Goal: Information Seeking & Learning: Learn about a topic

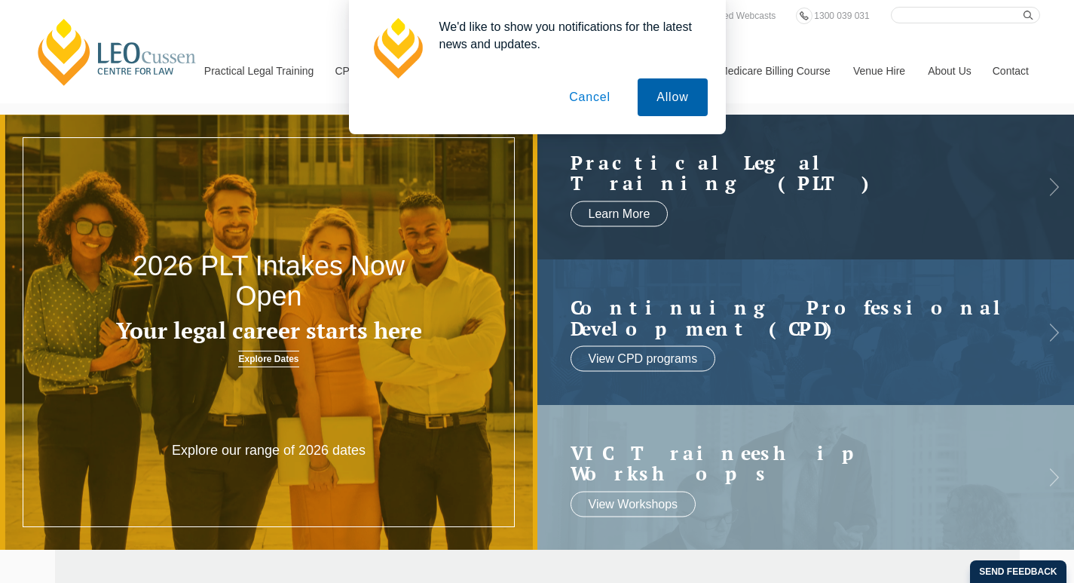
click at [675, 96] on button "Allow" at bounding box center [672, 97] width 69 height 38
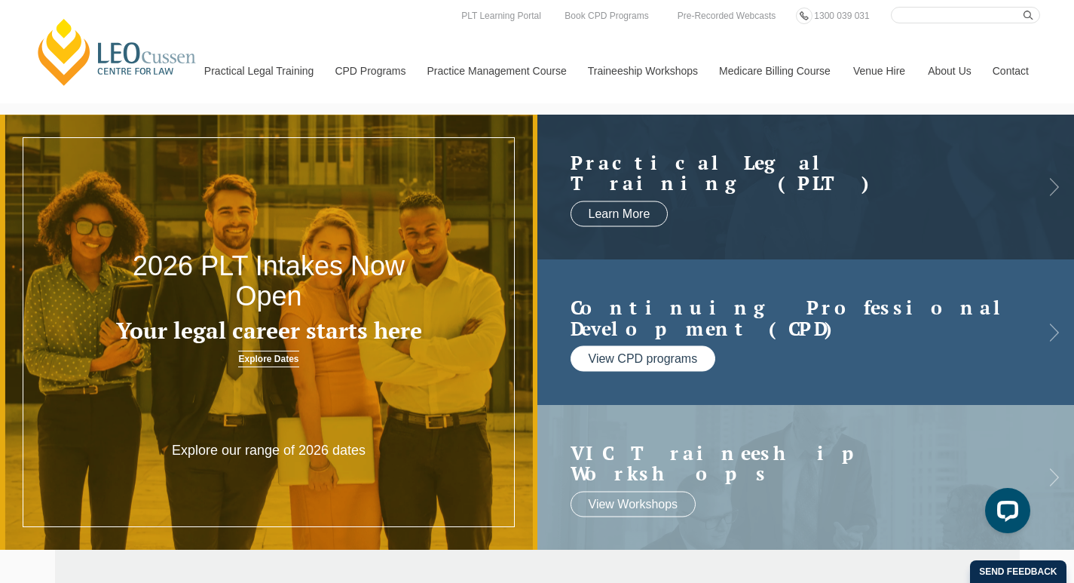
click at [621, 357] on link "View CPD programs" at bounding box center [643, 359] width 145 height 26
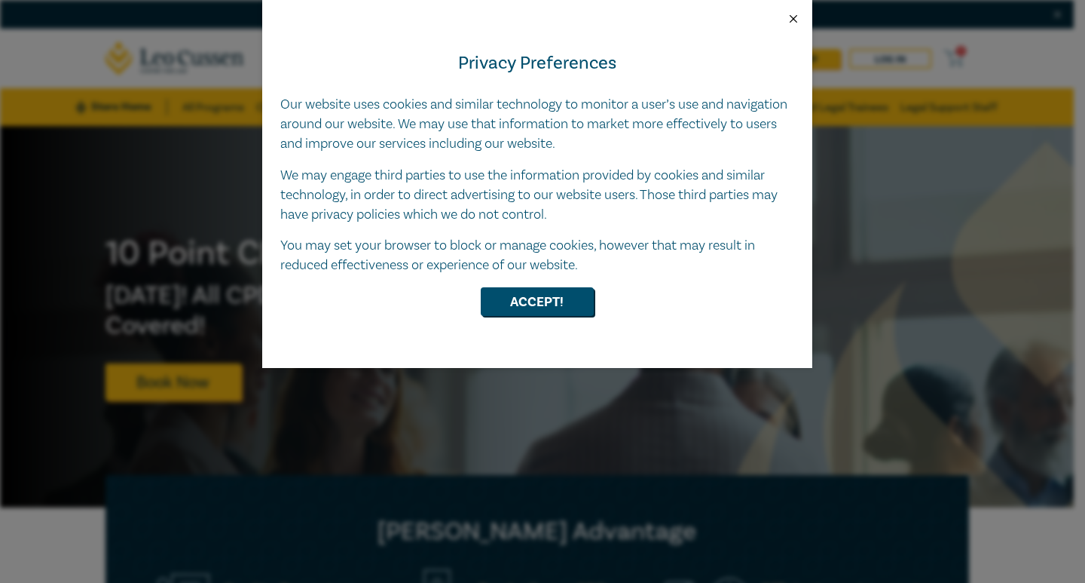
click at [798, 20] on button "Close" at bounding box center [794, 19] width 14 height 14
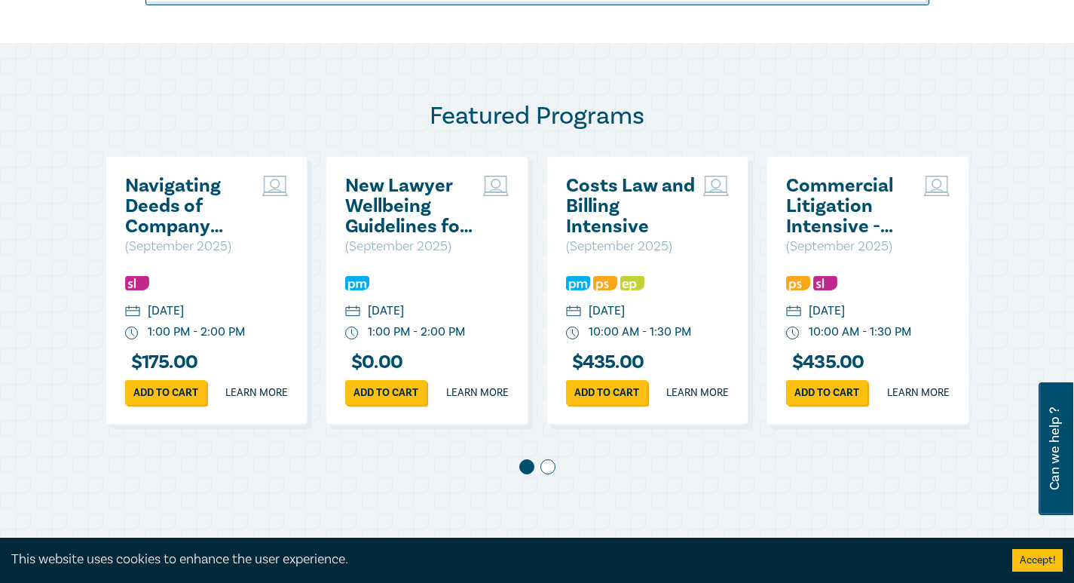
scroll to position [754, 0]
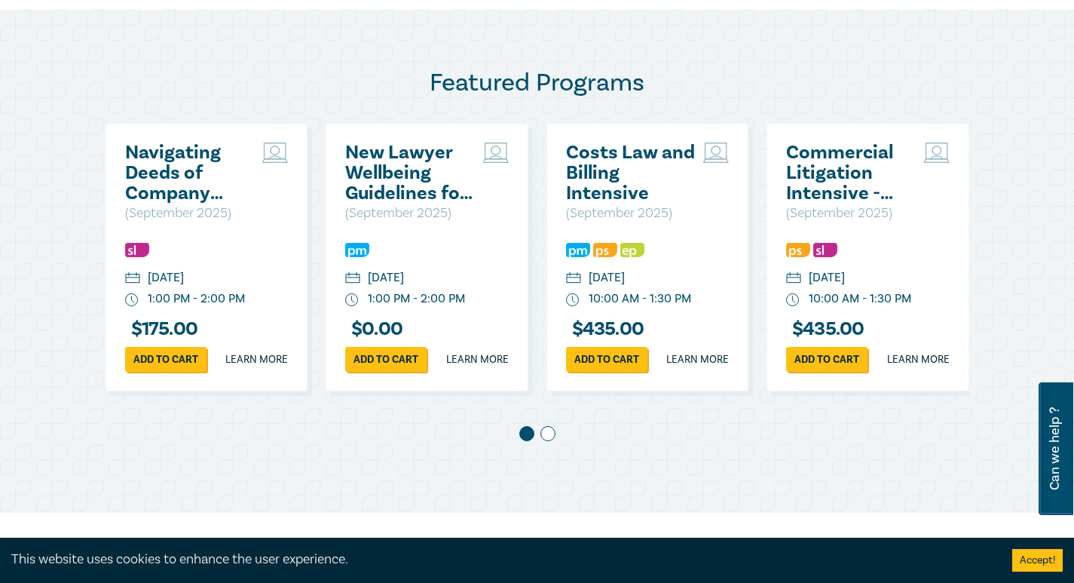
click at [553, 441] on span at bounding box center [547, 433] width 15 height 15
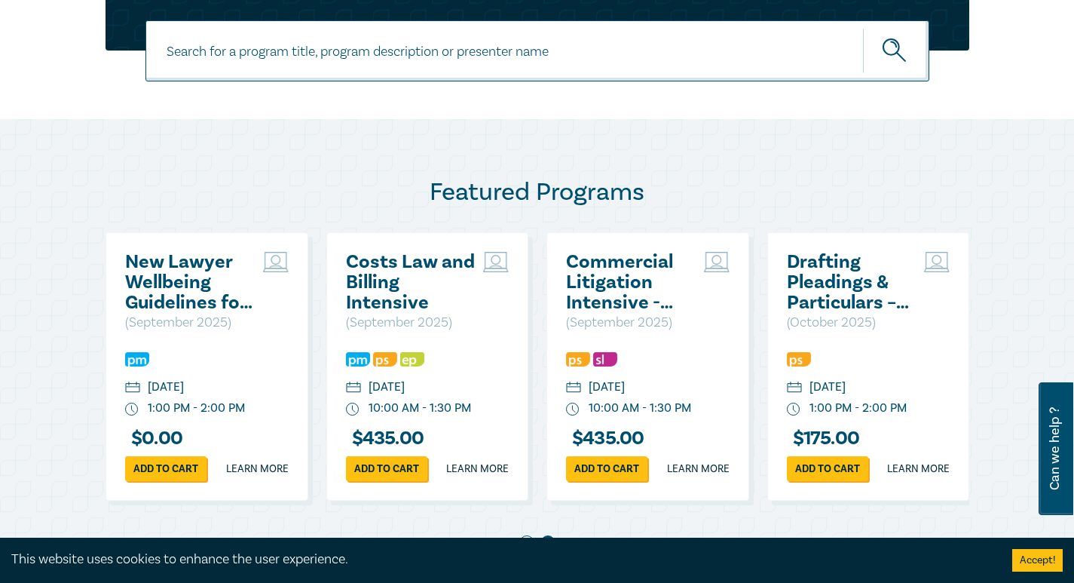
scroll to position [678, 0]
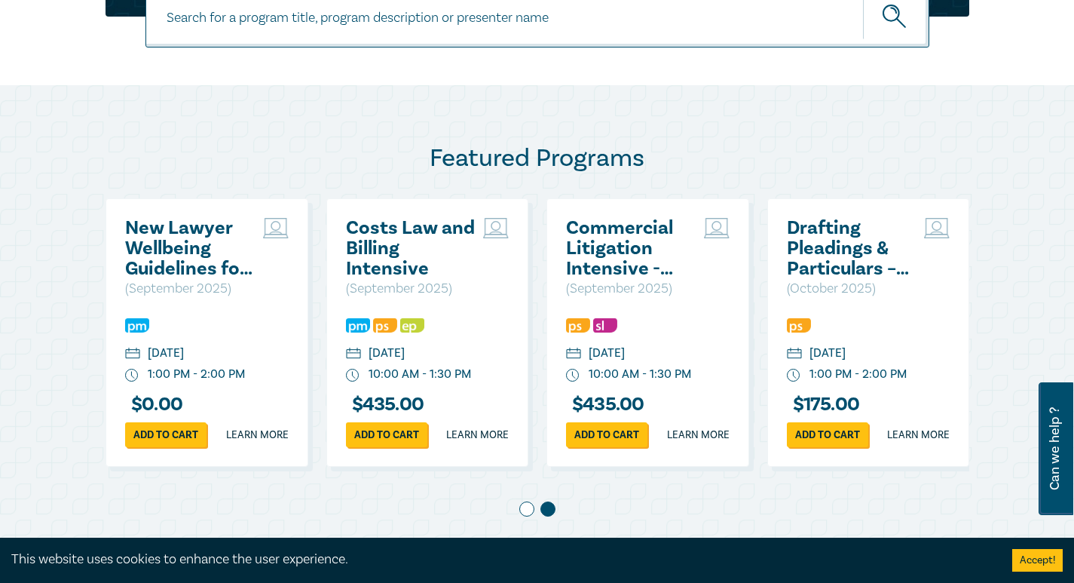
click at [847, 239] on h2 "Drafting Pleadings & Particulars – Tips & Traps" at bounding box center [852, 248] width 130 height 61
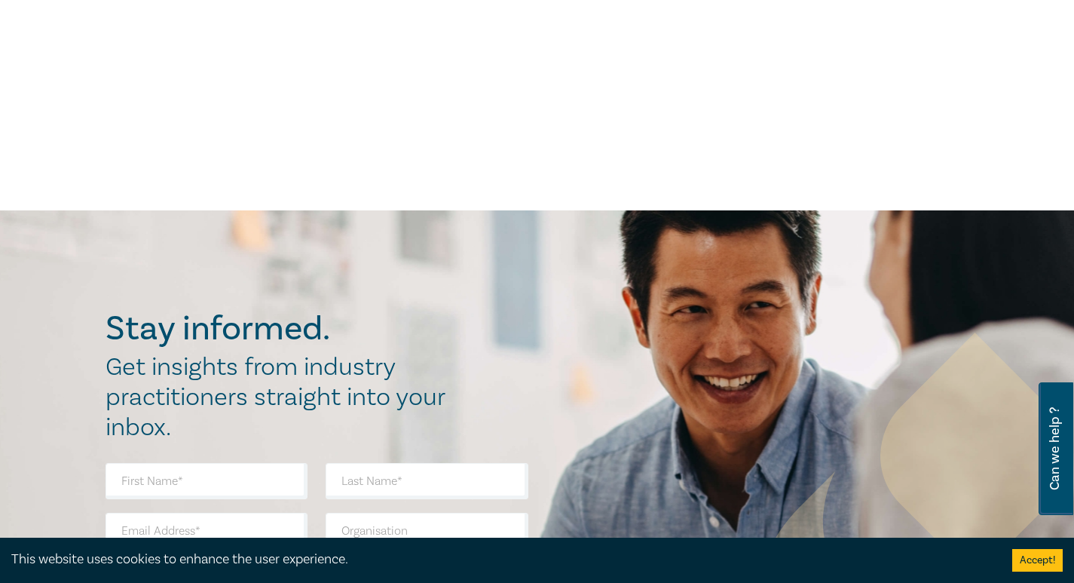
scroll to position [603, 0]
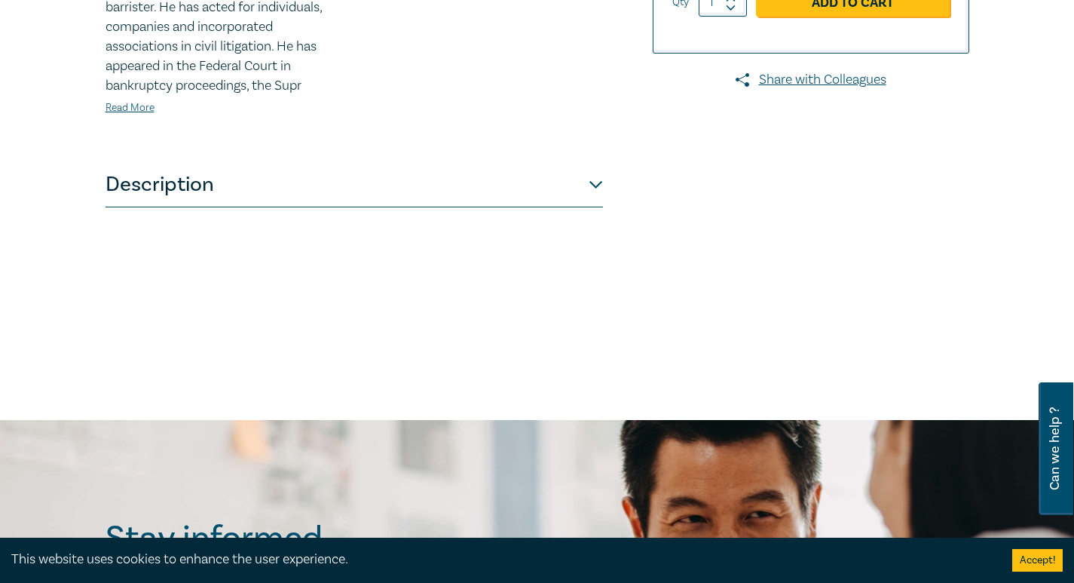
click at [577, 191] on button "Description" at bounding box center [355, 184] width 498 height 45
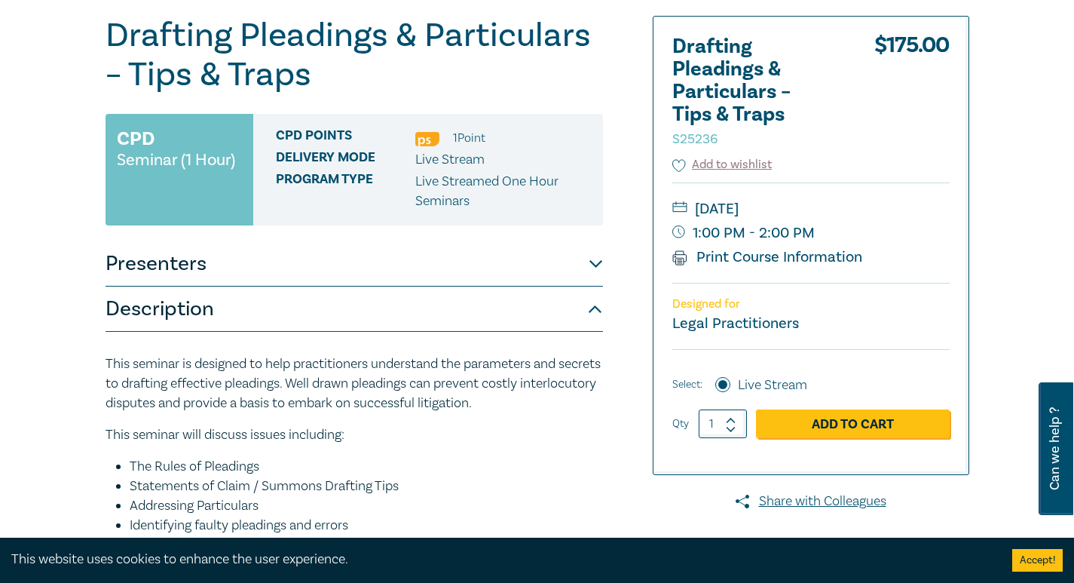
scroll to position [0, 0]
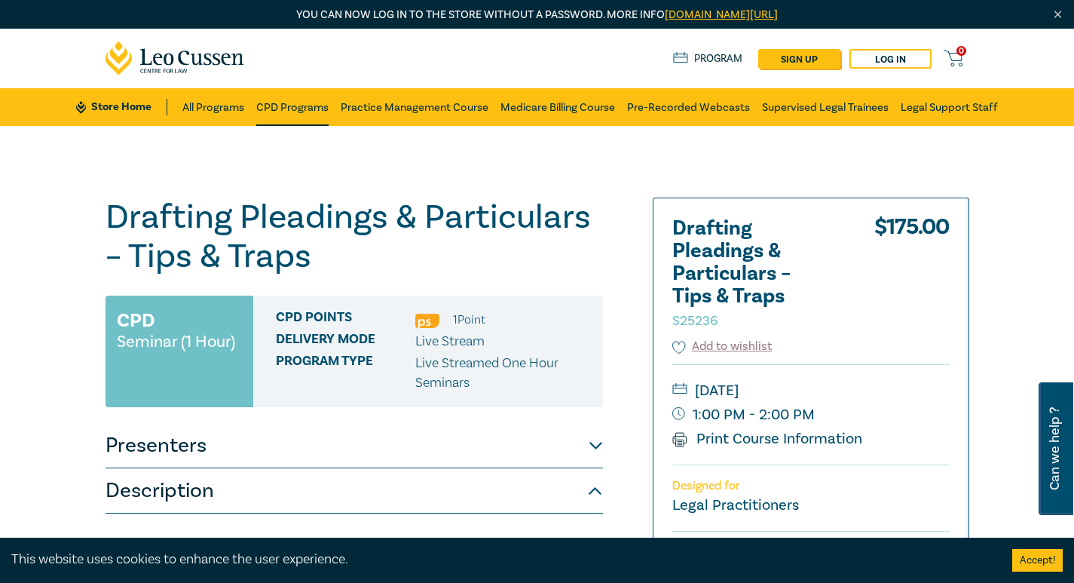
click at [296, 115] on link "CPD Programs" at bounding box center [292, 107] width 72 height 38
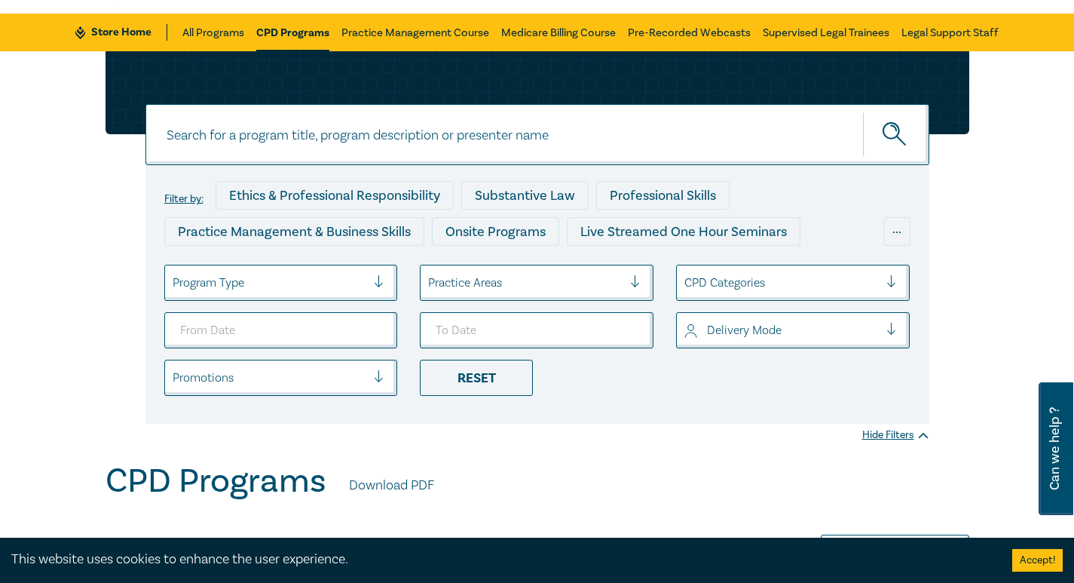
scroll to position [75, 0]
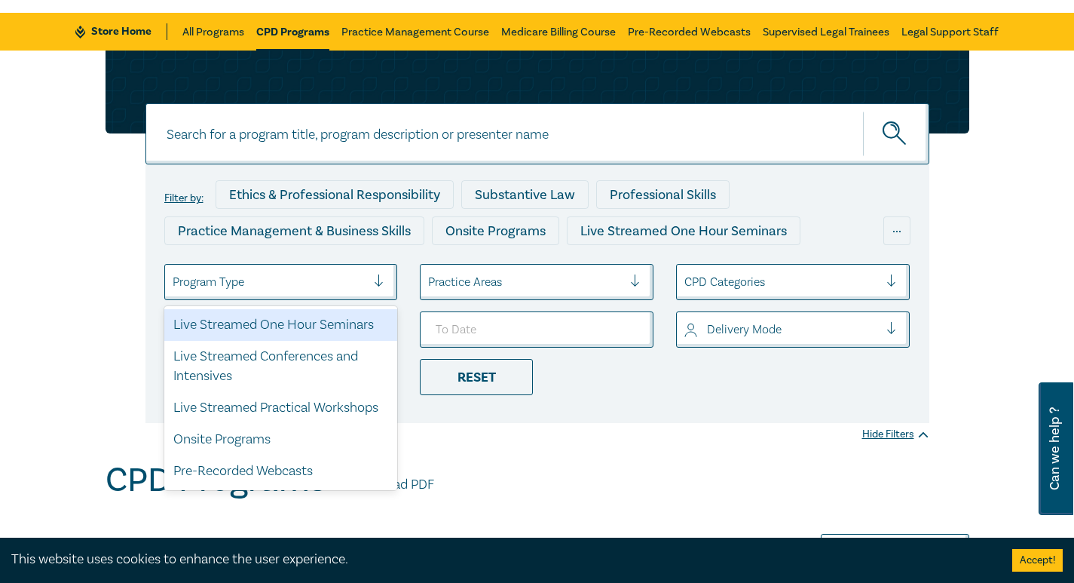
click at [279, 284] on div at bounding box center [270, 282] width 194 height 20
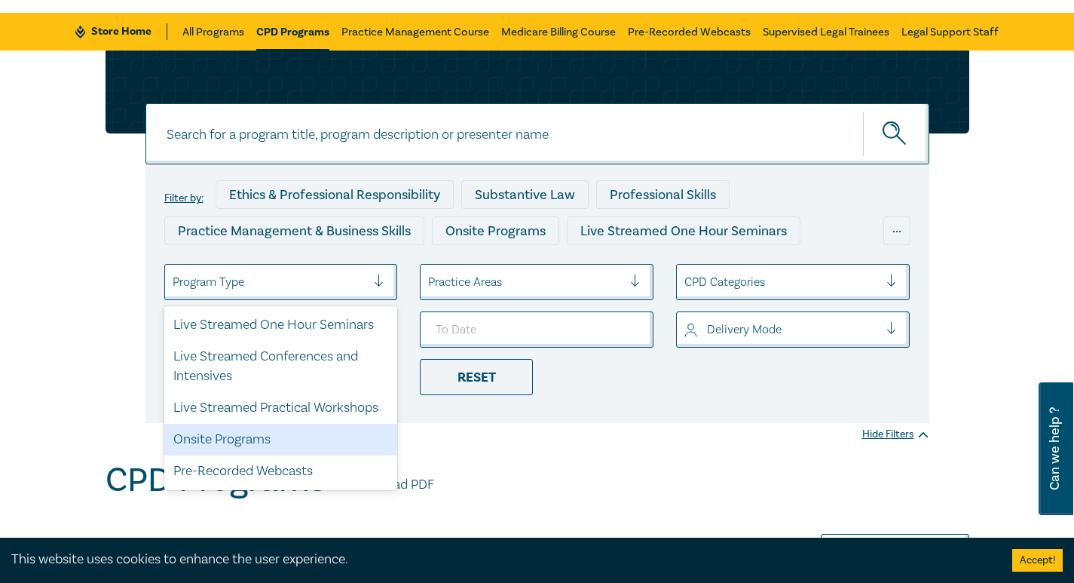
click at [257, 439] on div "Onsite Programs" at bounding box center [281, 440] width 234 height 32
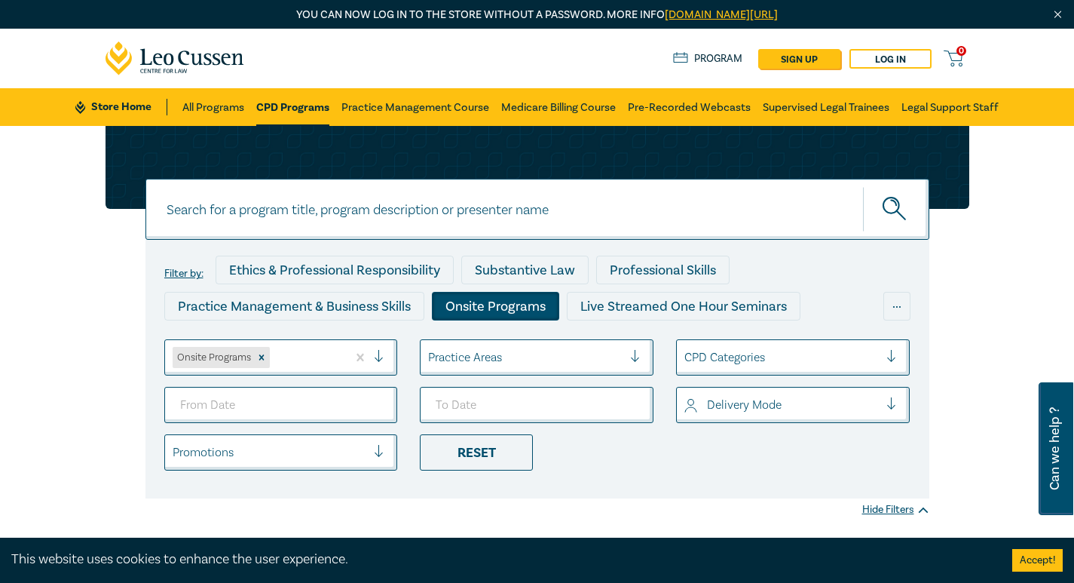
click at [487, 358] on div at bounding box center [525, 358] width 194 height 20
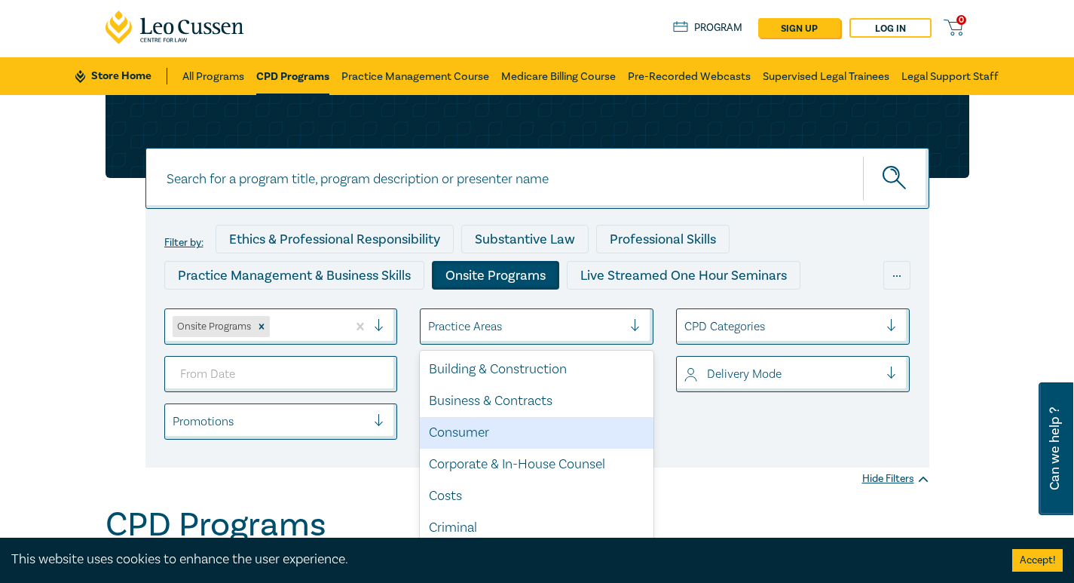
click at [528, 437] on div "Consumer" at bounding box center [537, 433] width 234 height 32
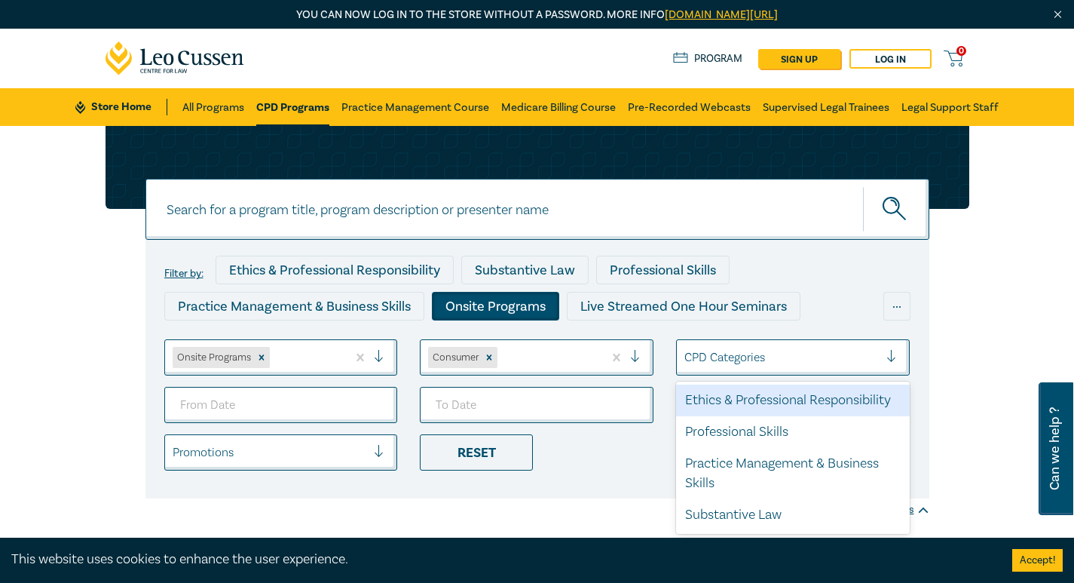
click at [749, 369] on div "CPD Categories" at bounding box center [782, 357] width 210 height 26
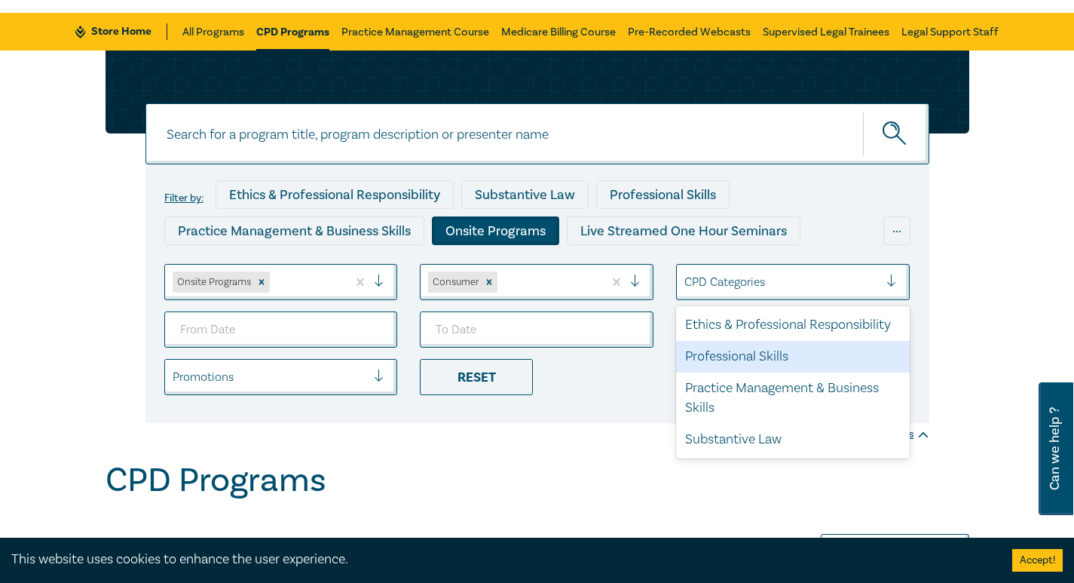
click at [779, 355] on div "Professional Skills" at bounding box center [793, 357] width 234 height 32
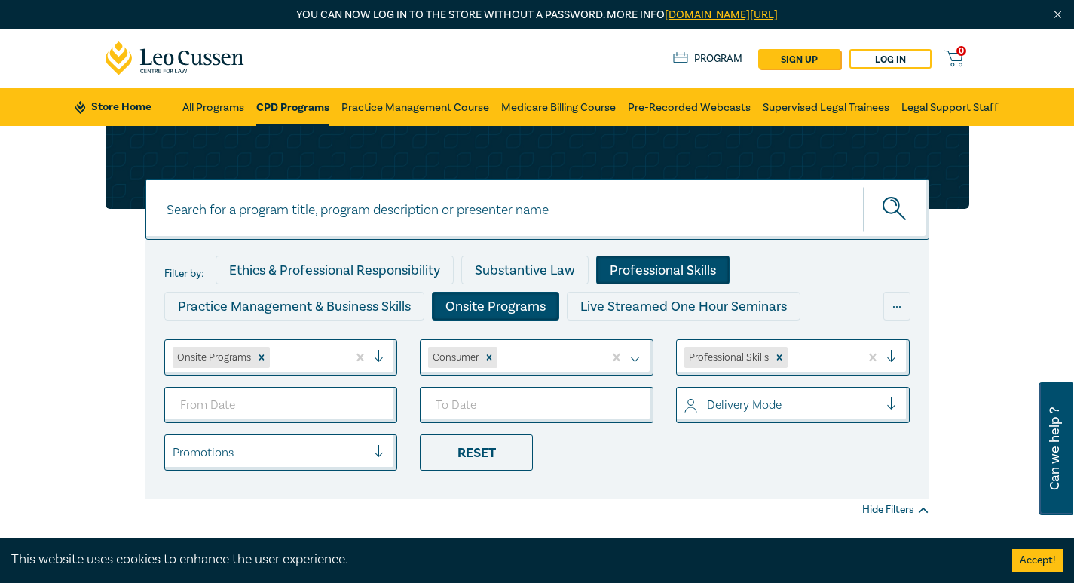
click at [917, 225] on button "submit" at bounding box center [896, 209] width 66 height 46
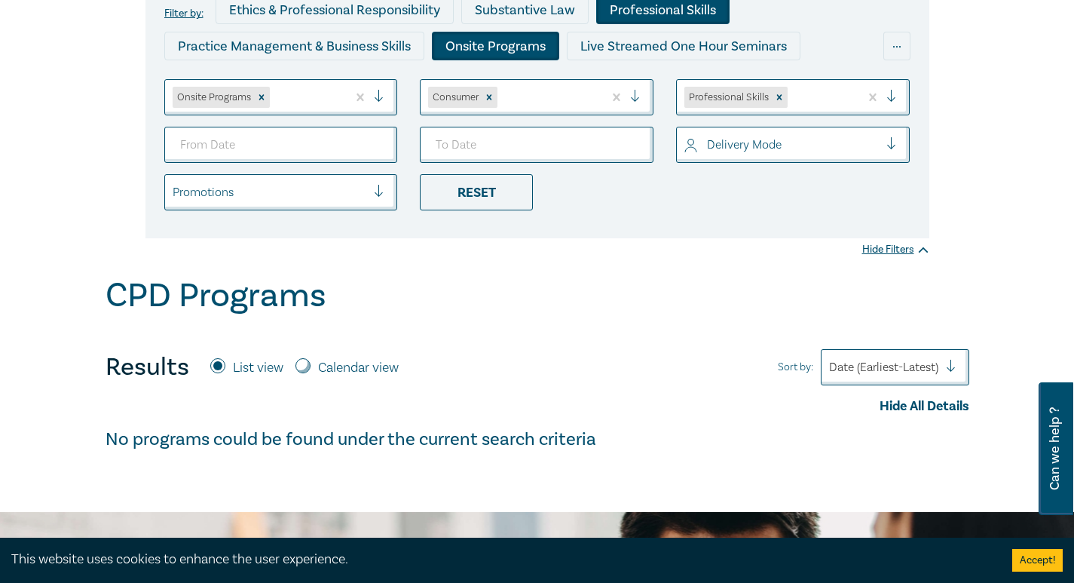
scroll to position [151, 0]
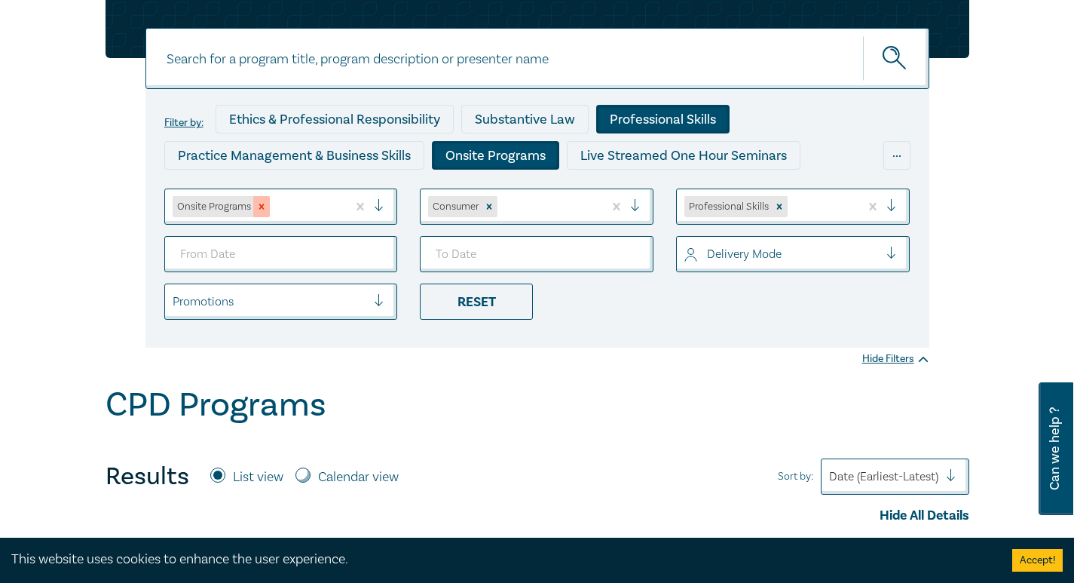
click at [264, 211] on icon "Remove Onsite Programs" at bounding box center [261, 206] width 11 height 11
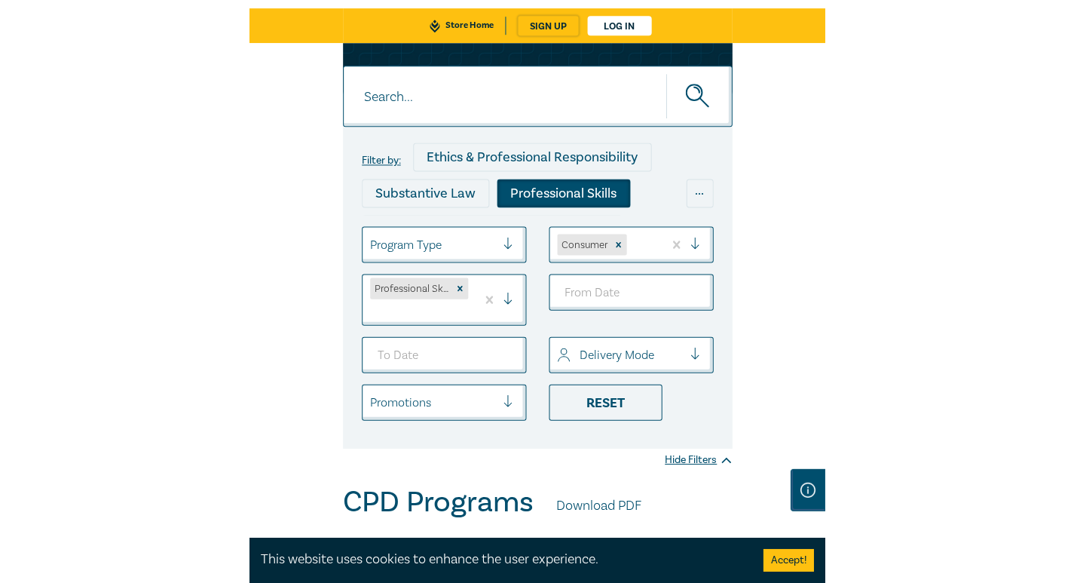
scroll to position [75, 0]
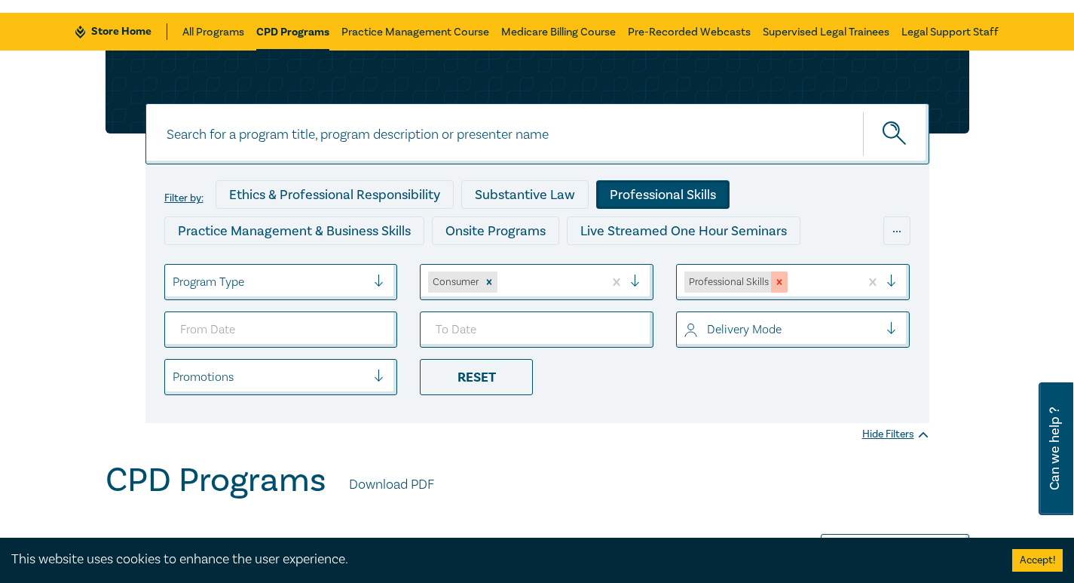
click at [785, 282] on div "Remove Professional Skills" at bounding box center [779, 281] width 17 height 21
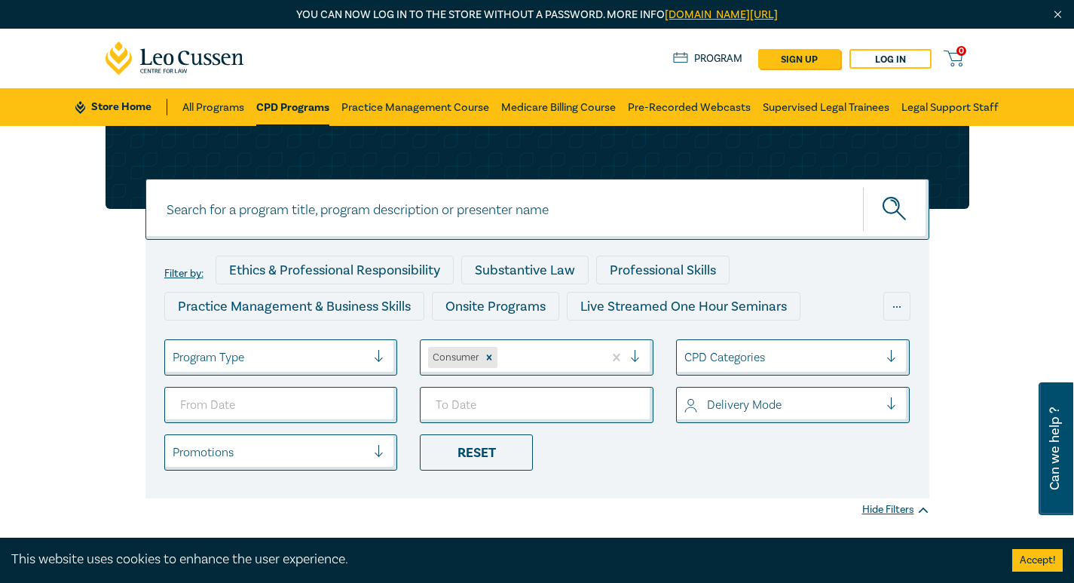
click at [890, 348] on div at bounding box center [897, 357] width 23 height 35
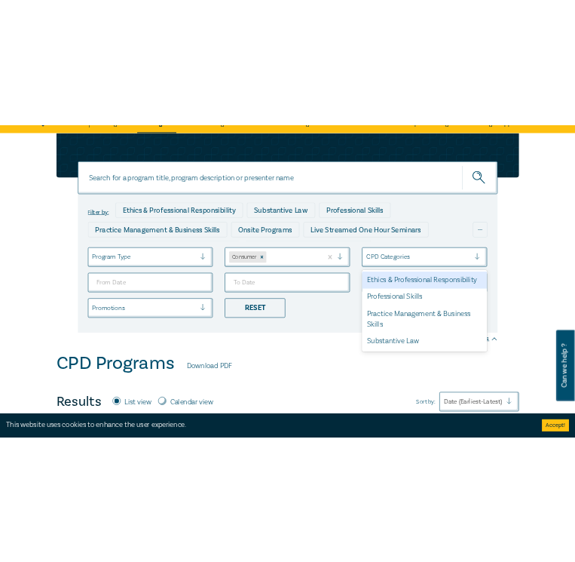
scroll to position [151, 0]
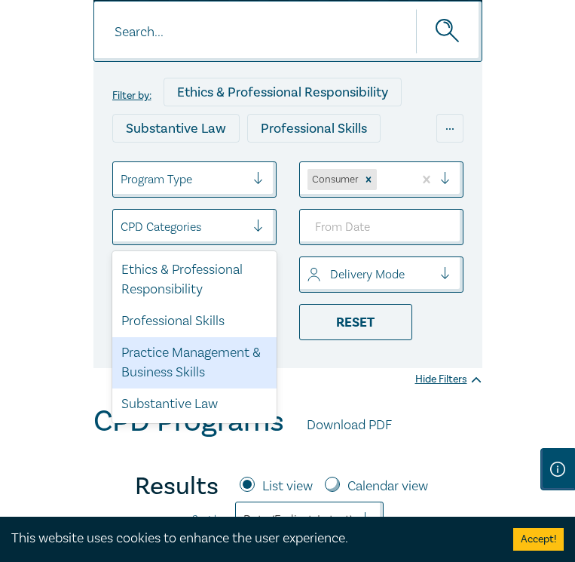
click at [277, 388] on div "Practice Management & Business Skills" at bounding box center [194, 362] width 164 height 51
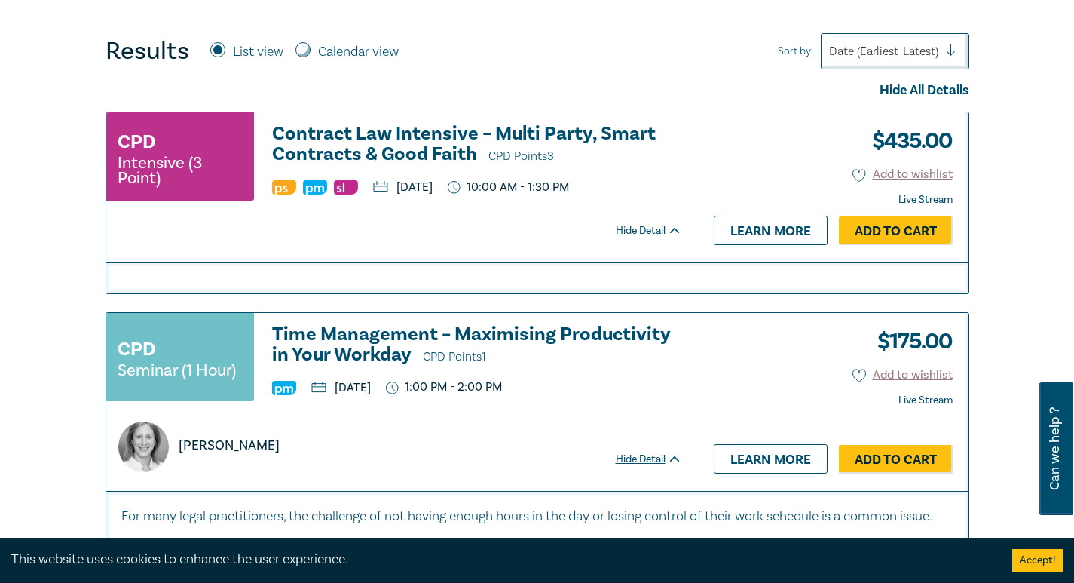
scroll to position [603, 0]
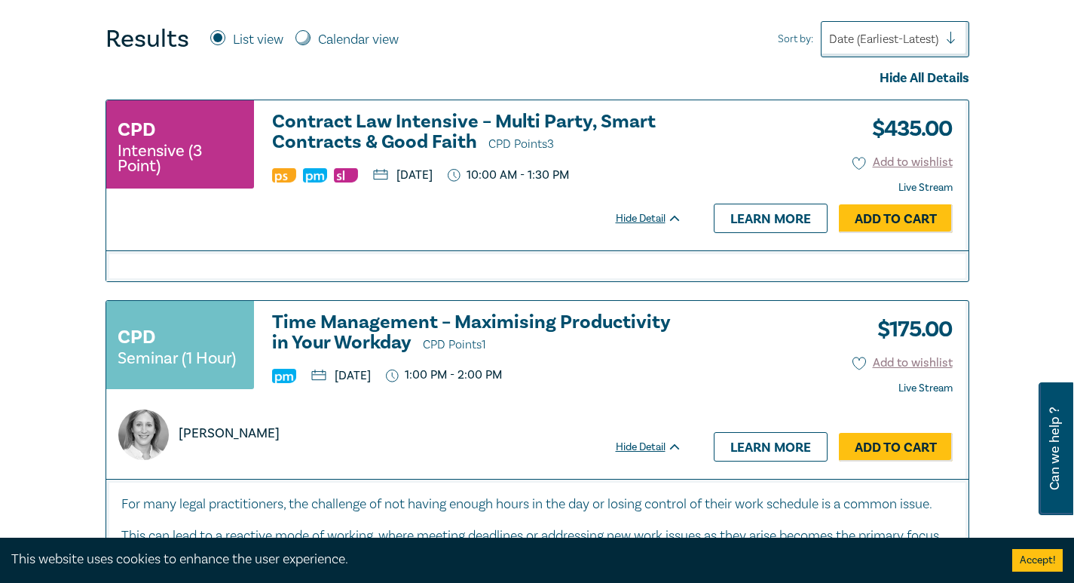
click at [384, 128] on h3 "Contract Law Intensive – Multi Party, Smart Contracts & Good Faith CPD Points 3" at bounding box center [477, 133] width 410 height 43
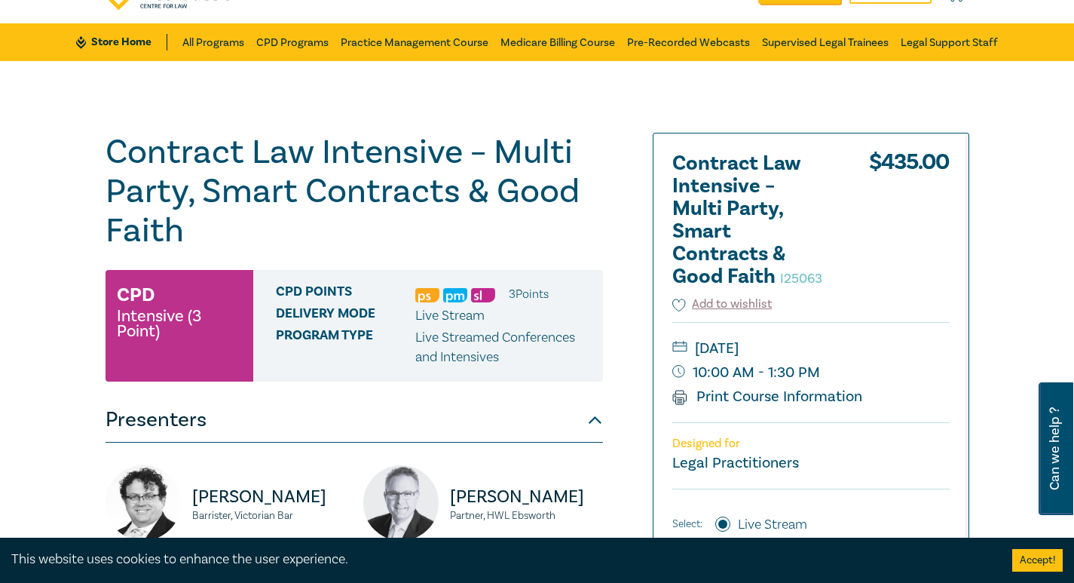
scroll to position [151, 0]
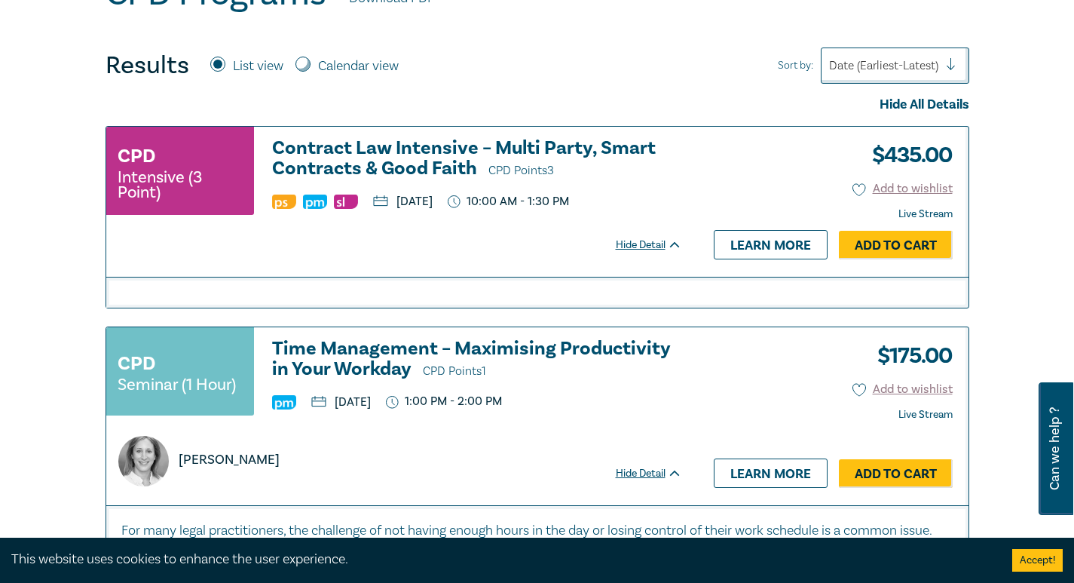
scroll to position [603, 0]
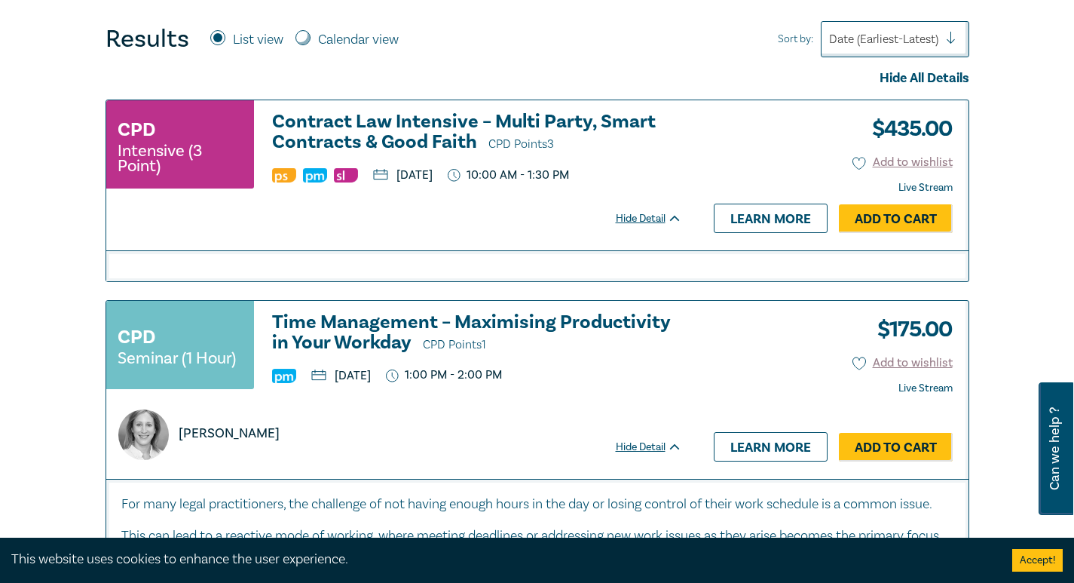
click at [357, 336] on h3 "Time Management – Maximising Productivity in Your Workday CPD Points 1" at bounding box center [477, 333] width 410 height 43
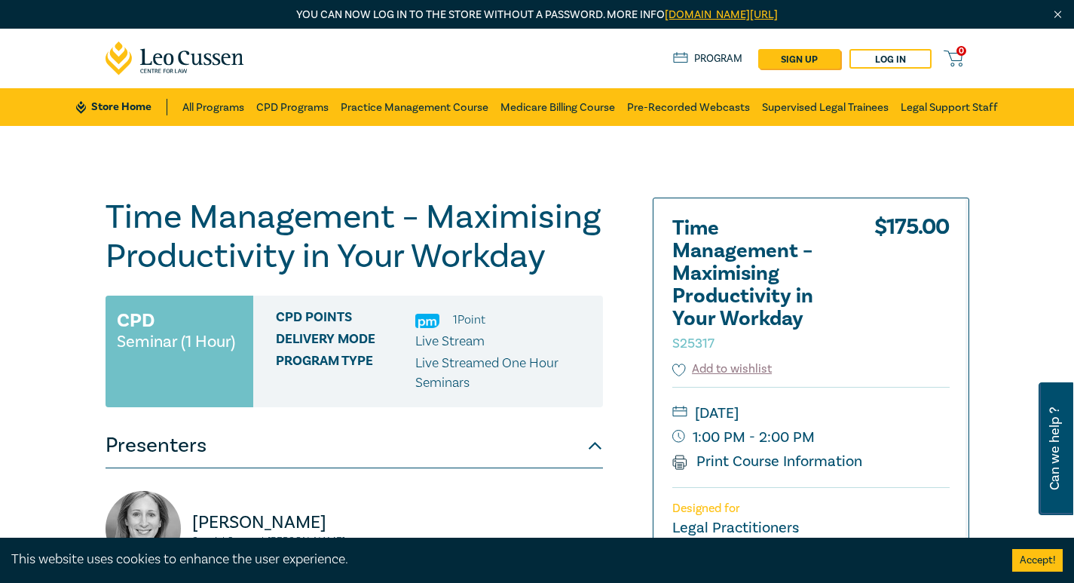
click at [498, 379] on p "Live Streamed One Hour Seminars" at bounding box center [503, 373] width 176 height 39
click at [464, 439] on button "Presenters" at bounding box center [355, 445] width 498 height 45
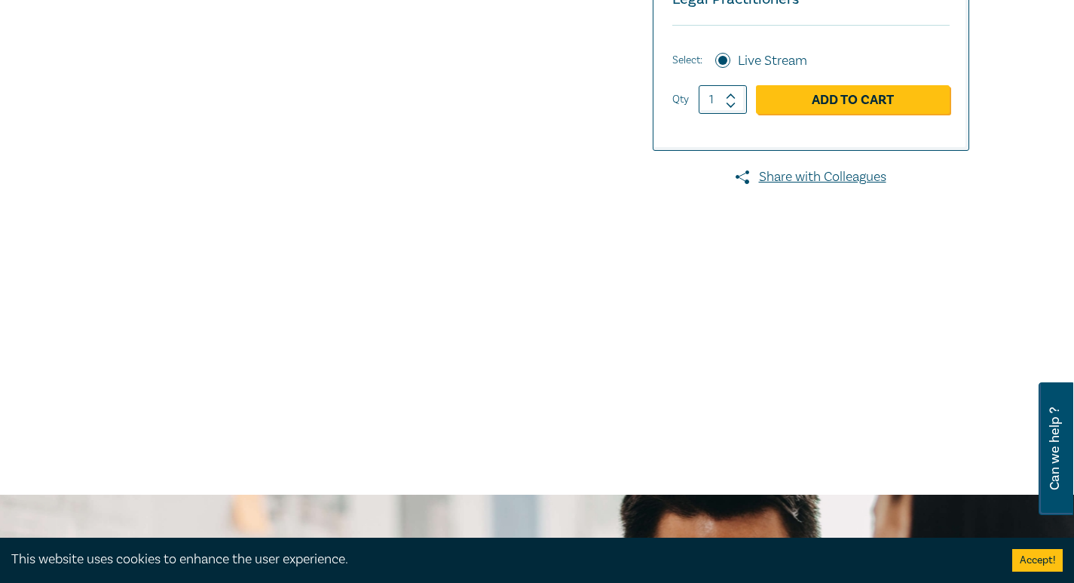
scroll to position [377, 0]
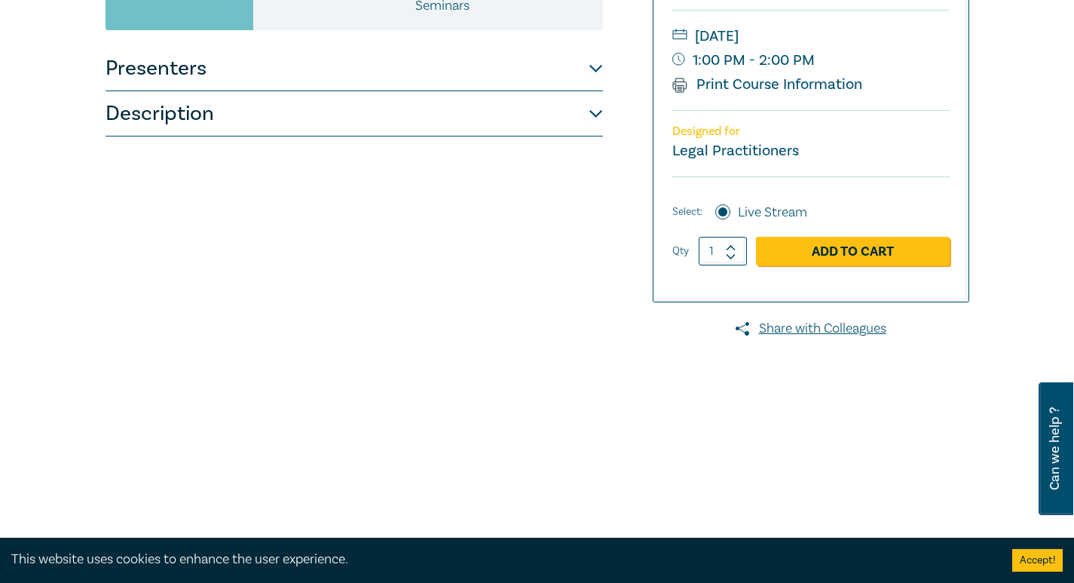
click at [251, 118] on button "Description" at bounding box center [355, 113] width 498 height 45
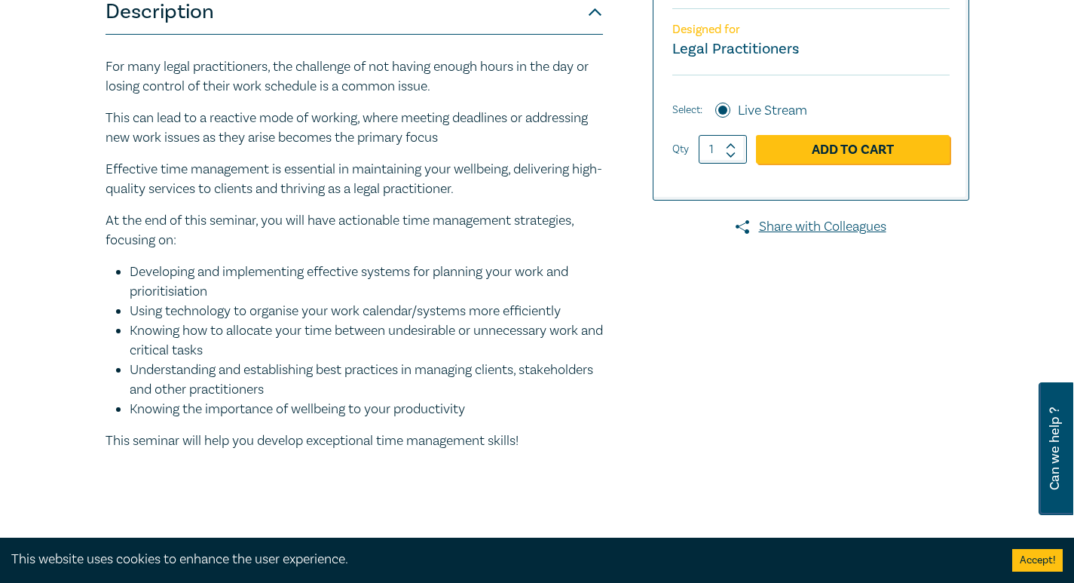
scroll to position [452, 0]
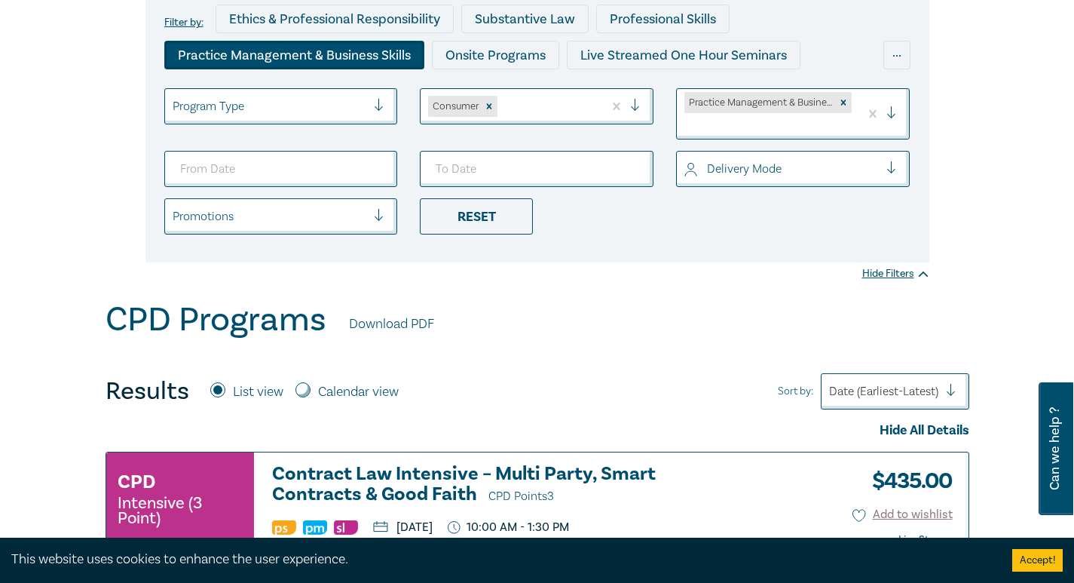
scroll to position [603, 0]
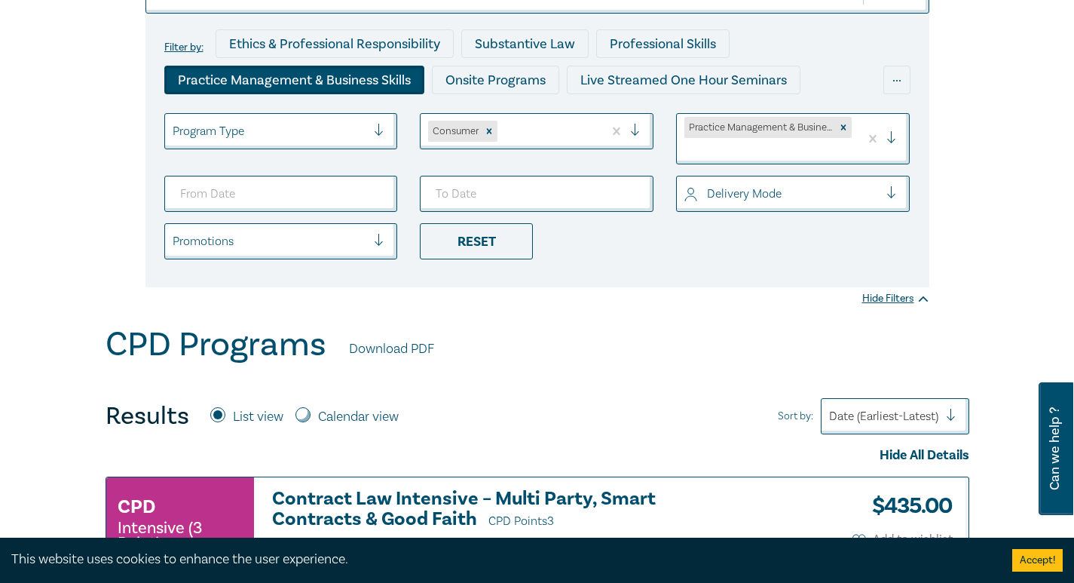
scroll to position [0, 0]
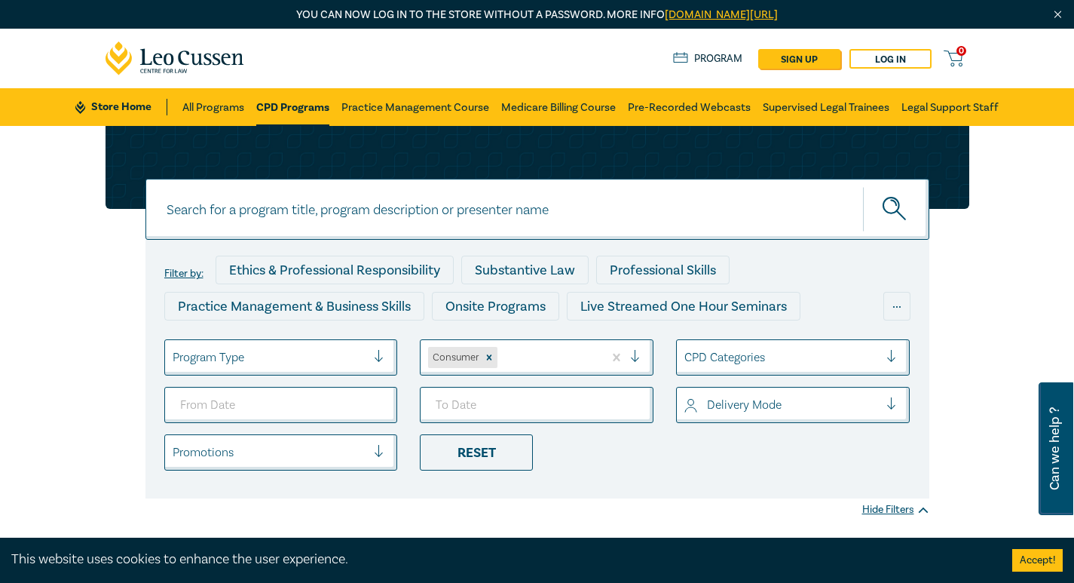
click at [626, 219] on input at bounding box center [537, 209] width 784 height 61
type input "o"
type input "consumer law"
click at [863, 186] on button "submit" at bounding box center [896, 209] width 66 height 46
drag, startPoint x: 865, startPoint y: 220, endPoint x: 902, endPoint y: 215, distance: 37.3
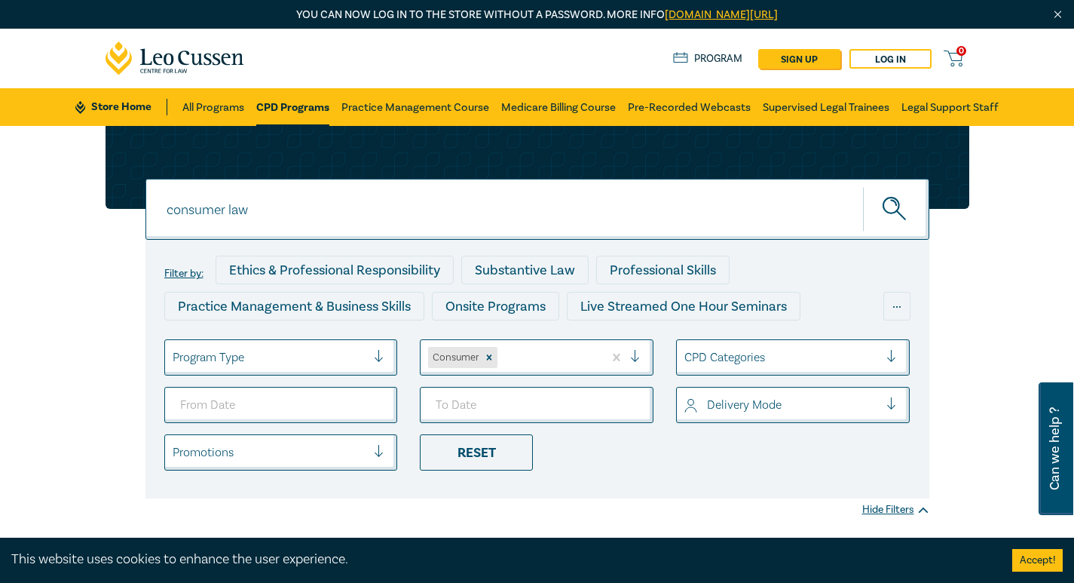
click at [866, 220] on button "submit" at bounding box center [896, 209] width 66 height 46
click at [902, 215] on icon "submit" at bounding box center [896, 210] width 26 height 26
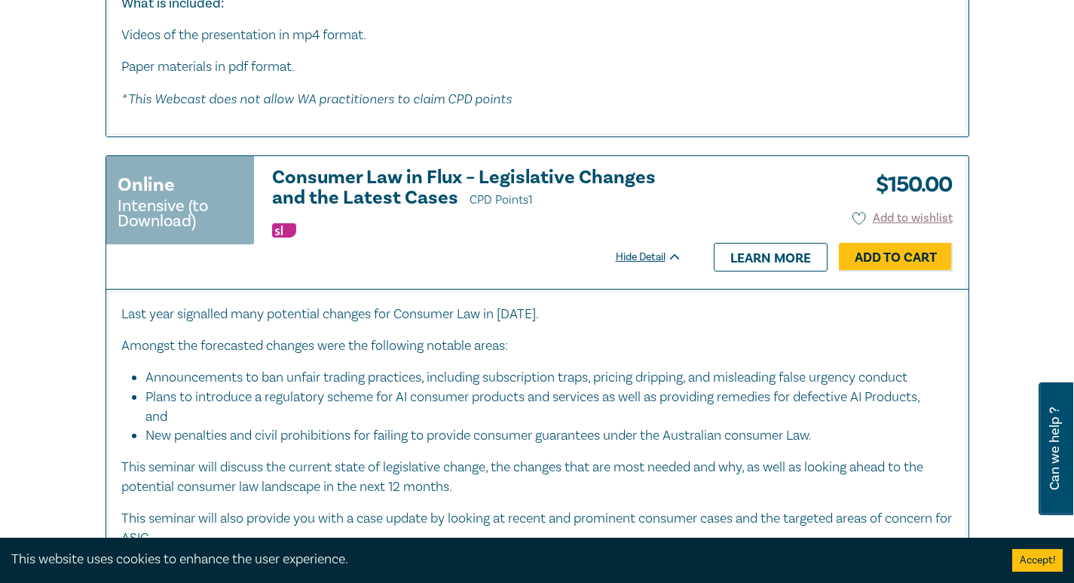
scroll to position [1357, 0]
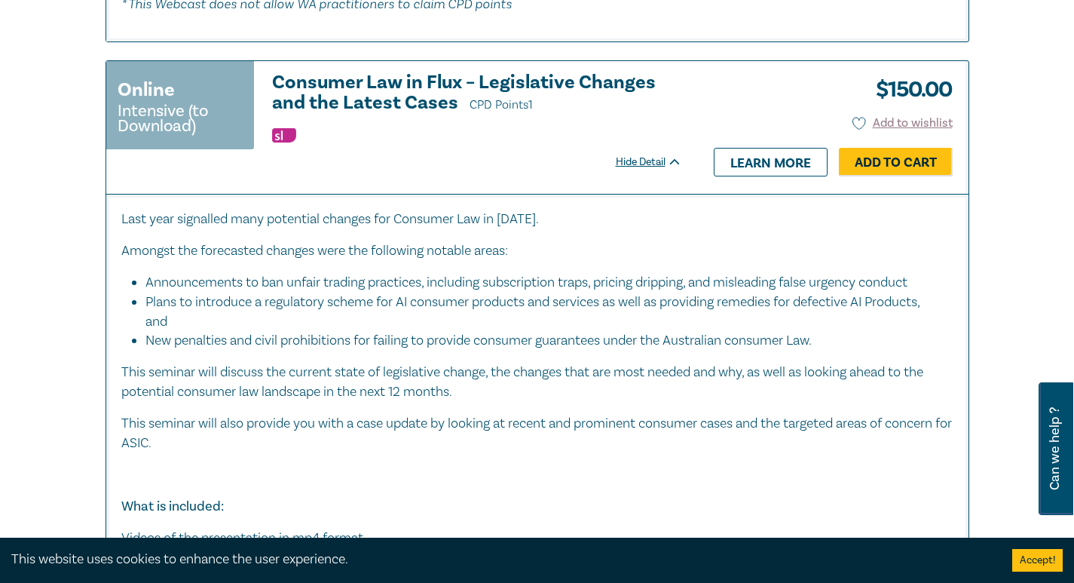
click at [402, 100] on h3 "Consumer Law in Flux – Legislative Changes and the Latest Cases CPD Points 1" at bounding box center [477, 93] width 410 height 43
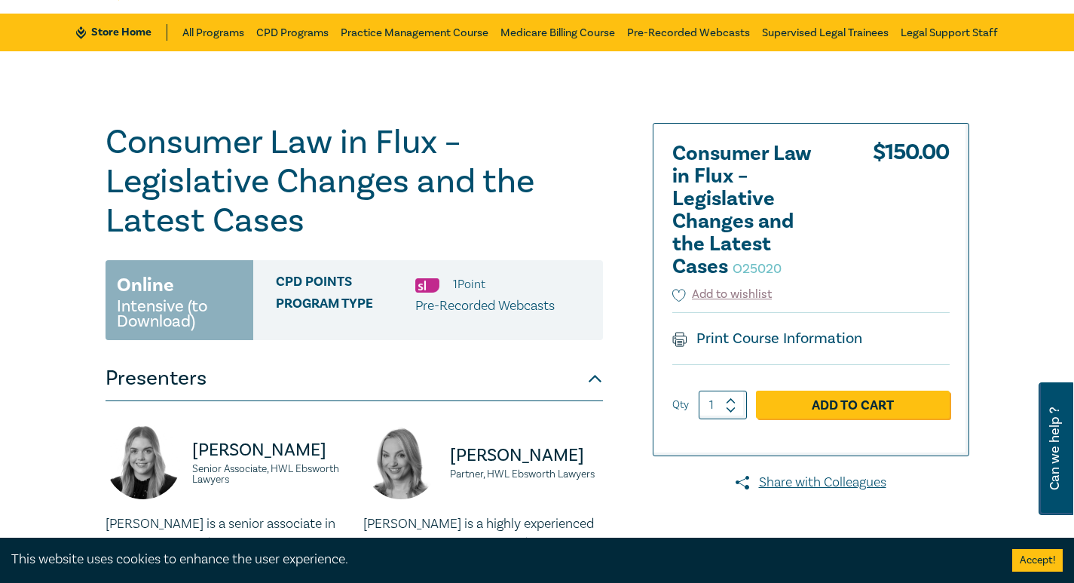
scroll to position [75, 0]
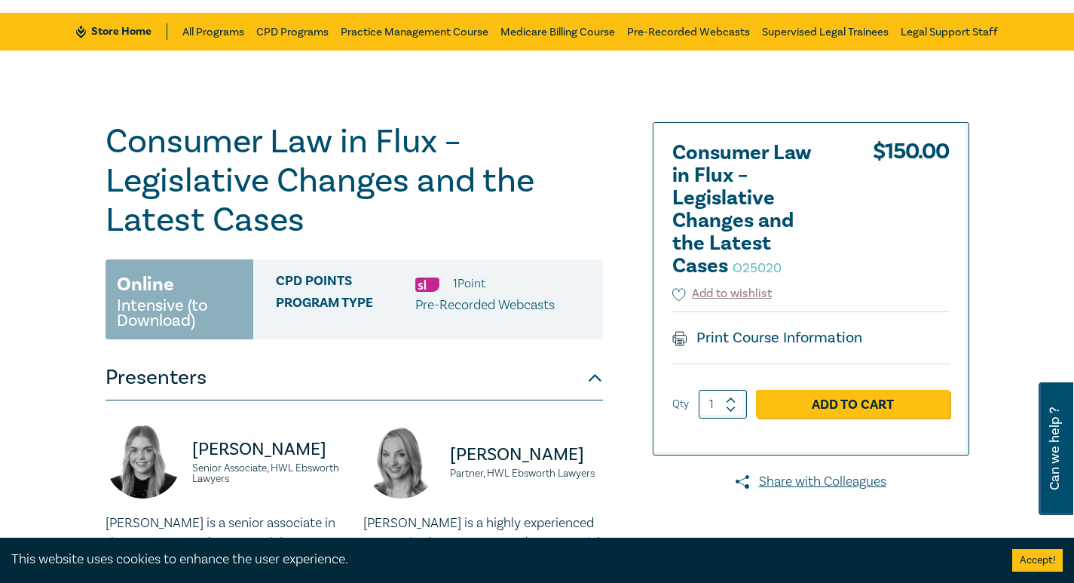
click at [526, 100] on div "Consumer Law in Flux – Legislative Changes and the Latest Cases O25020 Online I…" at bounding box center [537, 455] width 1074 height 809
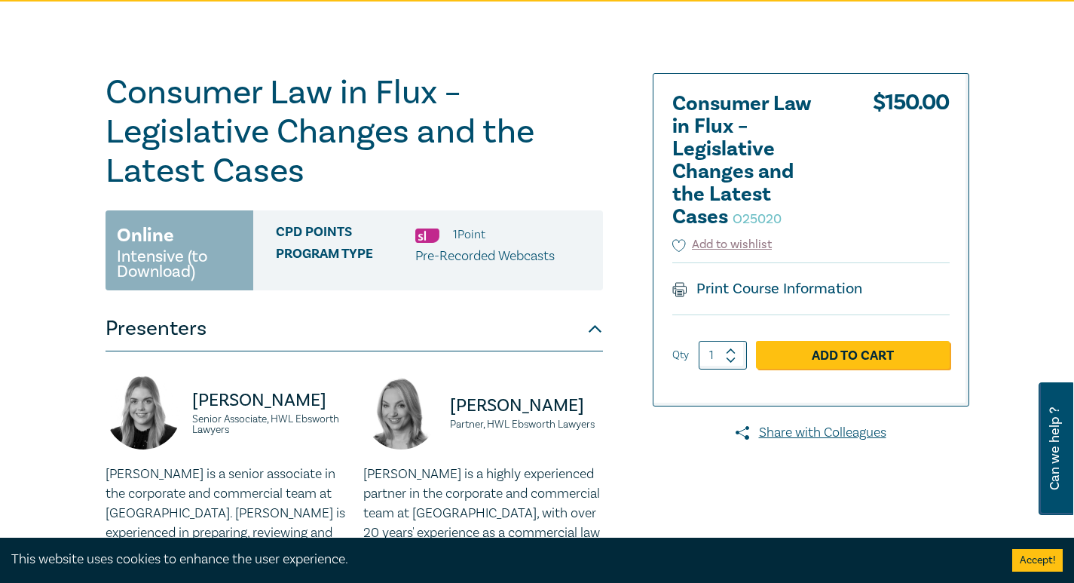
scroll to position [151, 0]
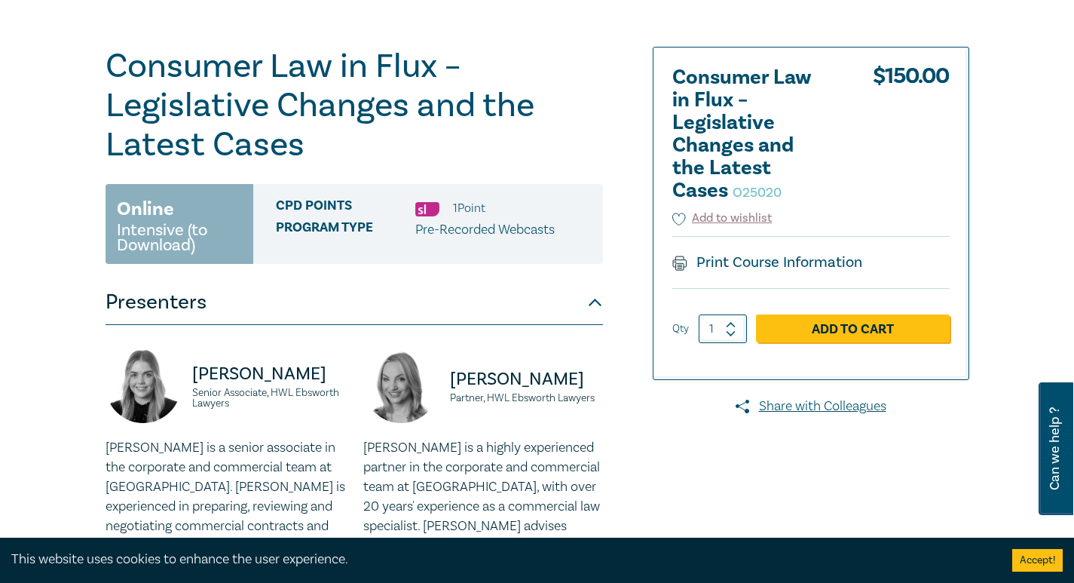
click at [580, 344] on div "Zoe Vise Senior Associate, HWL Ebsworth Lawyers Zoe is a senior associate in th…" at bounding box center [355, 473] width 498 height 297
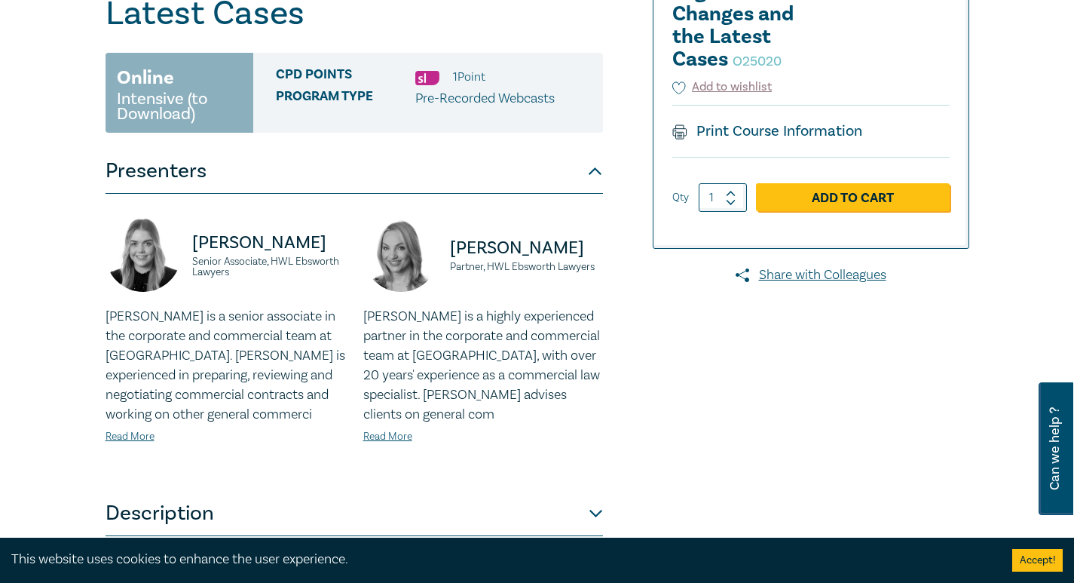
scroll to position [377, 0]
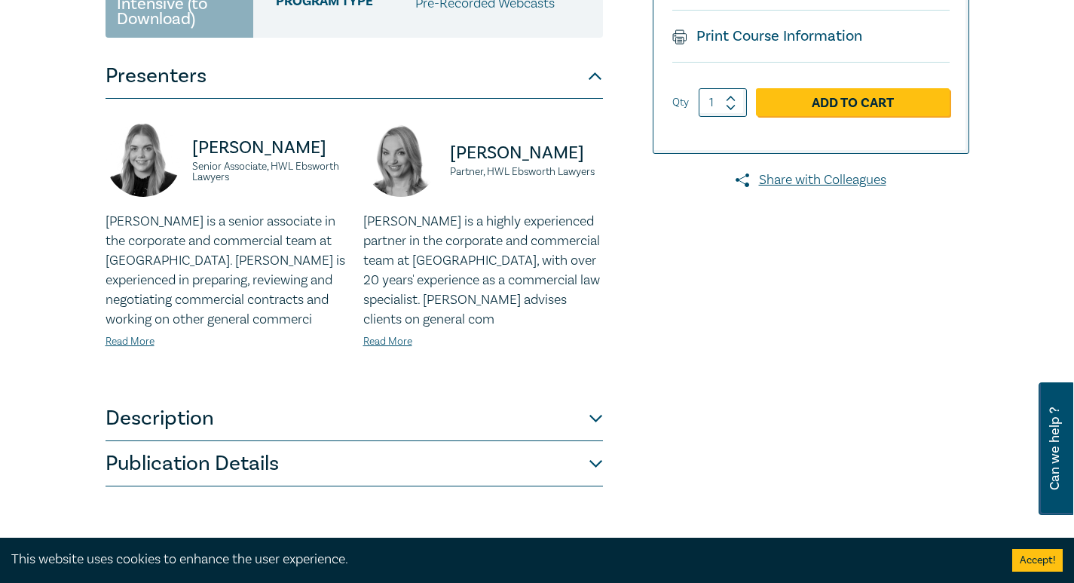
click at [507, 461] on button "Publication Details" at bounding box center [355, 463] width 498 height 45
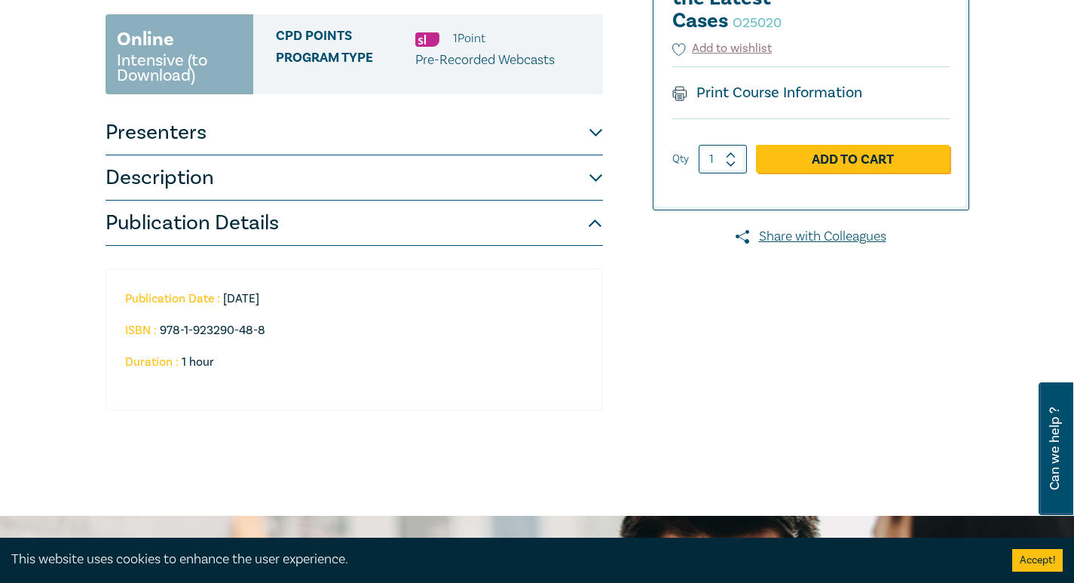
scroll to position [302, 0]
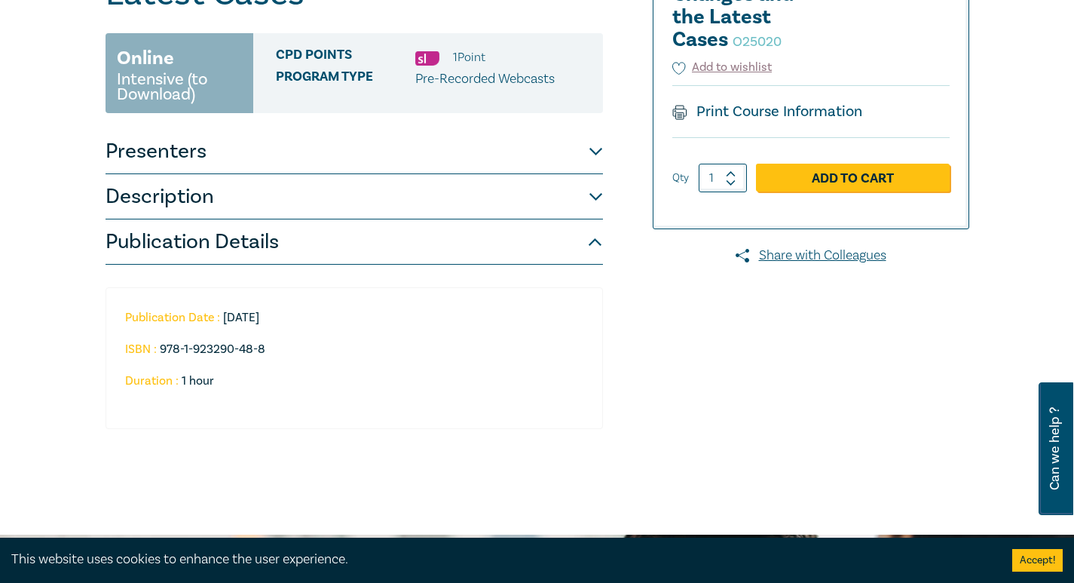
click at [392, 197] on button "Description" at bounding box center [355, 196] width 498 height 45
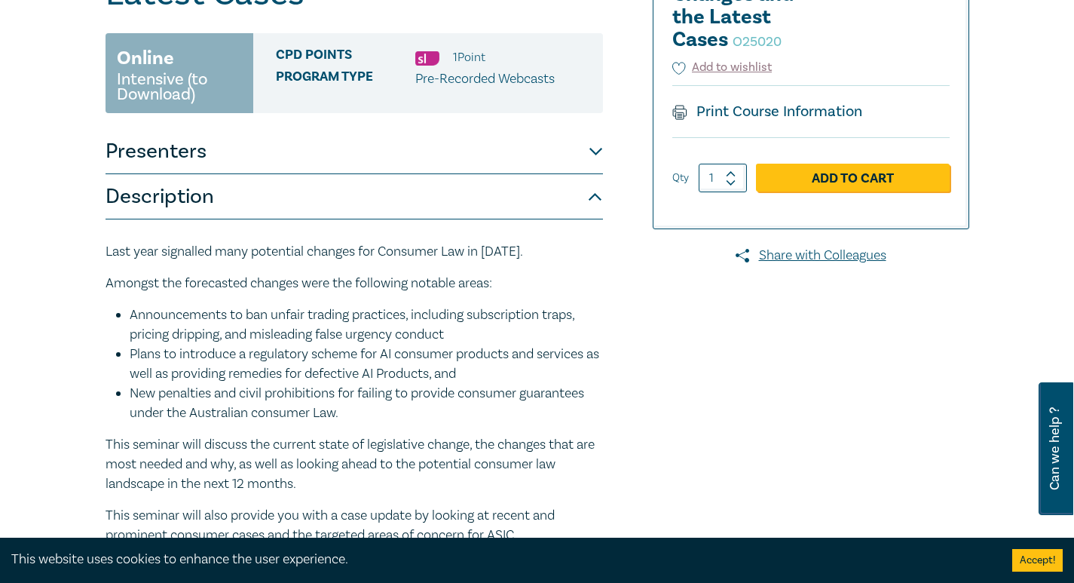
click at [200, 204] on button "Description" at bounding box center [355, 196] width 498 height 45
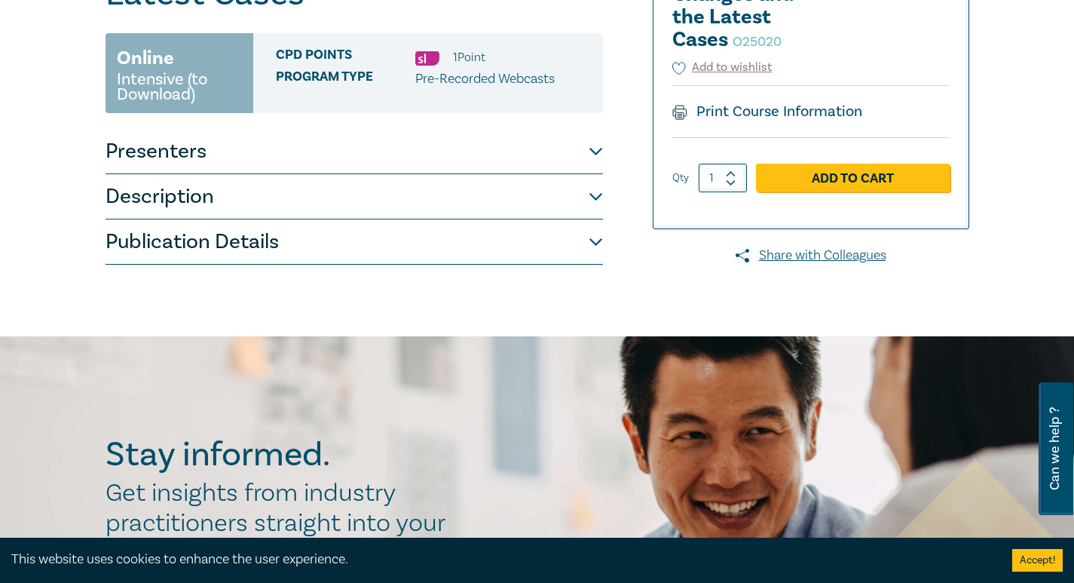
click at [219, 227] on button "Publication Details" at bounding box center [355, 241] width 498 height 45
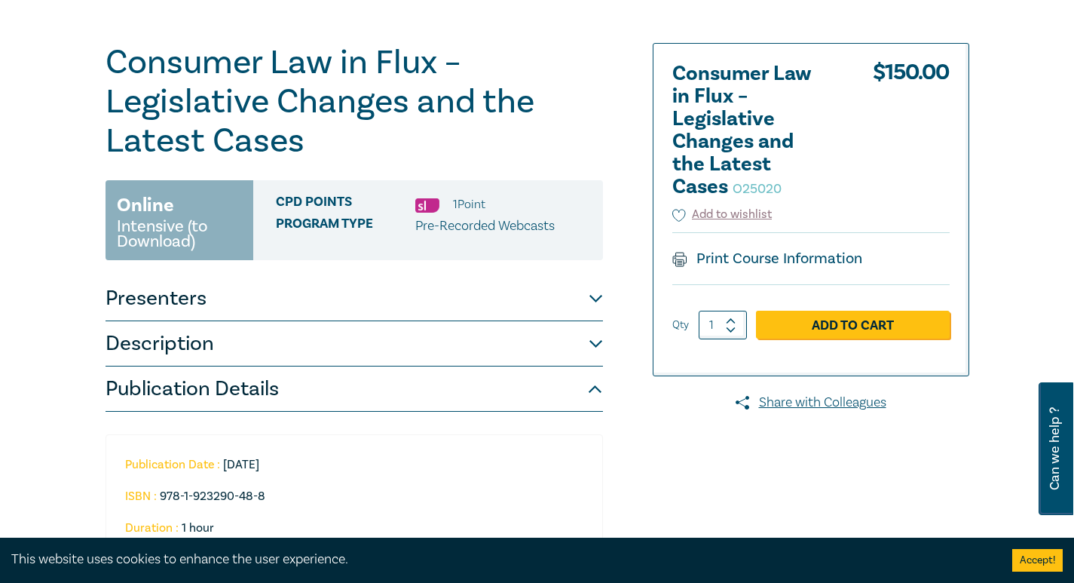
scroll to position [151, 0]
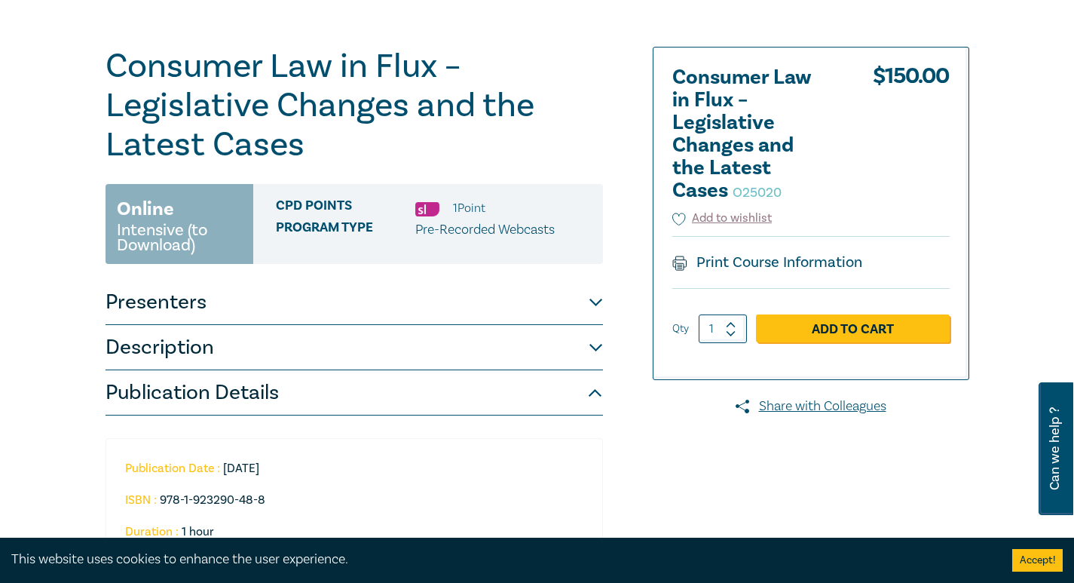
click at [286, 302] on button "Presenters" at bounding box center [355, 302] width 498 height 45
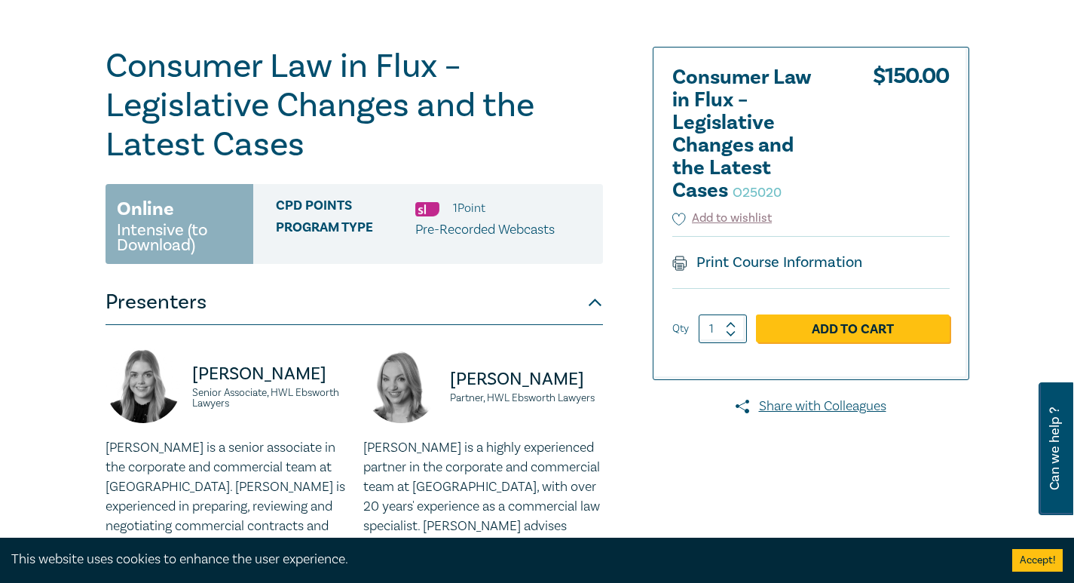
click at [286, 302] on button "Presenters" at bounding box center [355, 302] width 498 height 45
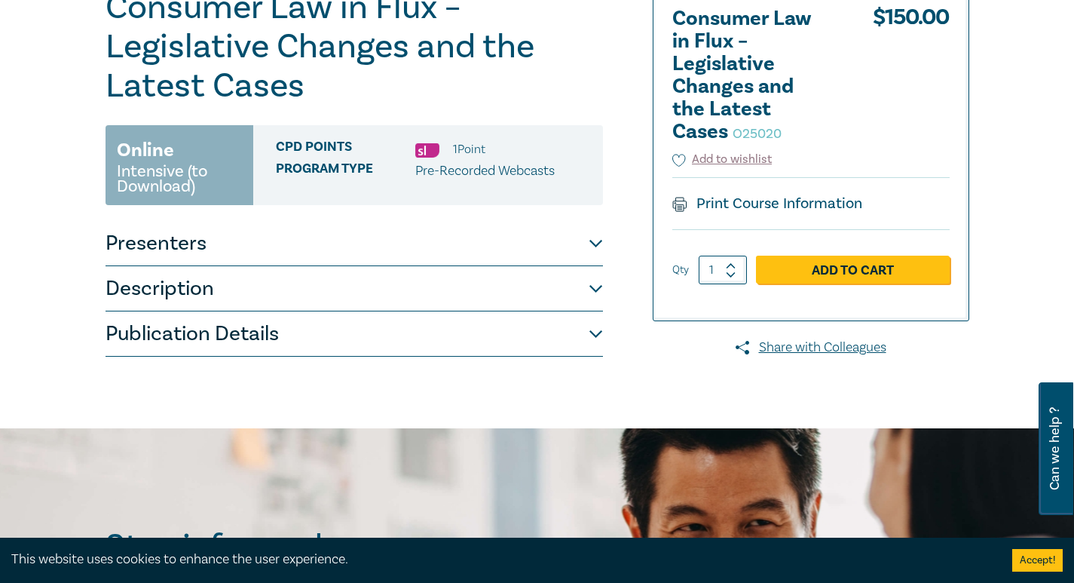
scroll to position [302, 0]
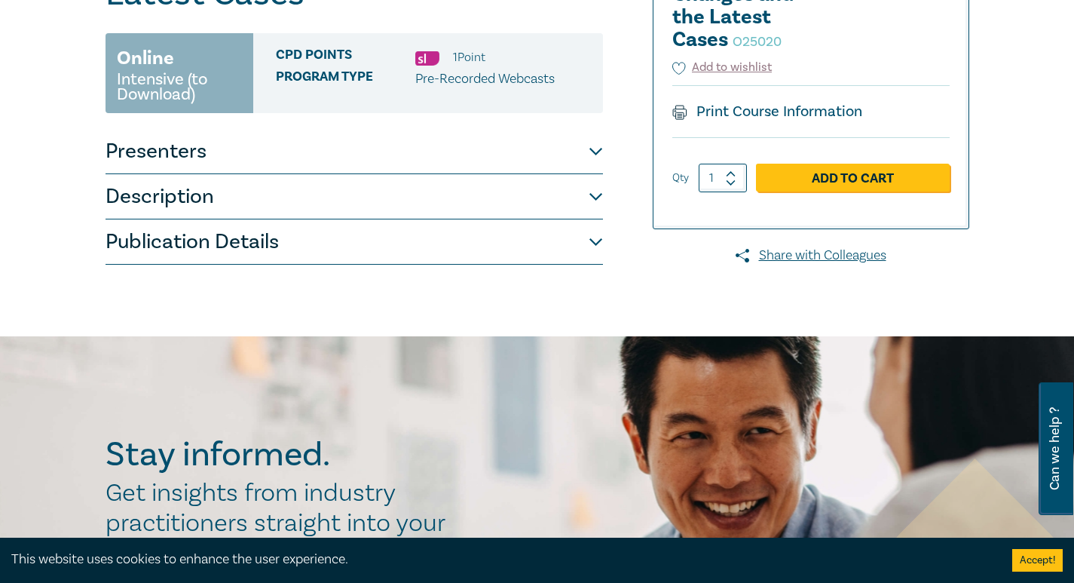
click at [266, 201] on button "Description" at bounding box center [355, 196] width 498 height 45
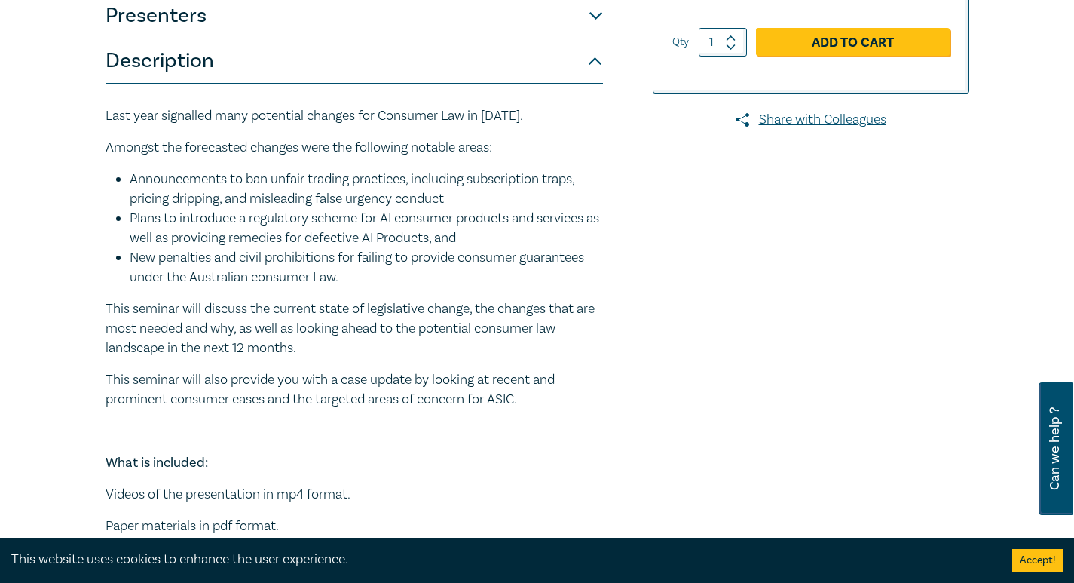
scroll to position [452, 0]
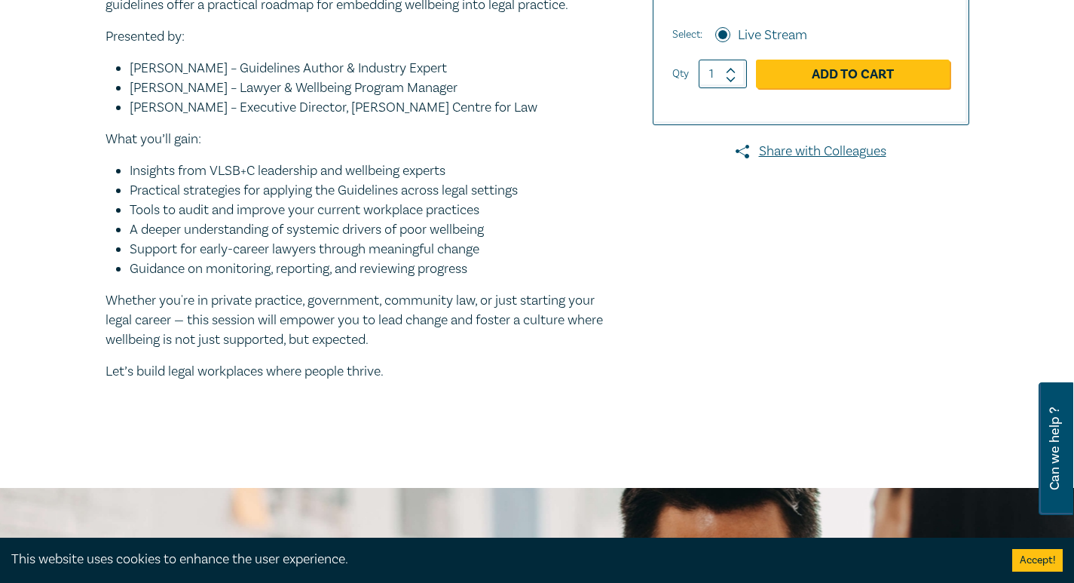
scroll to position [528, 0]
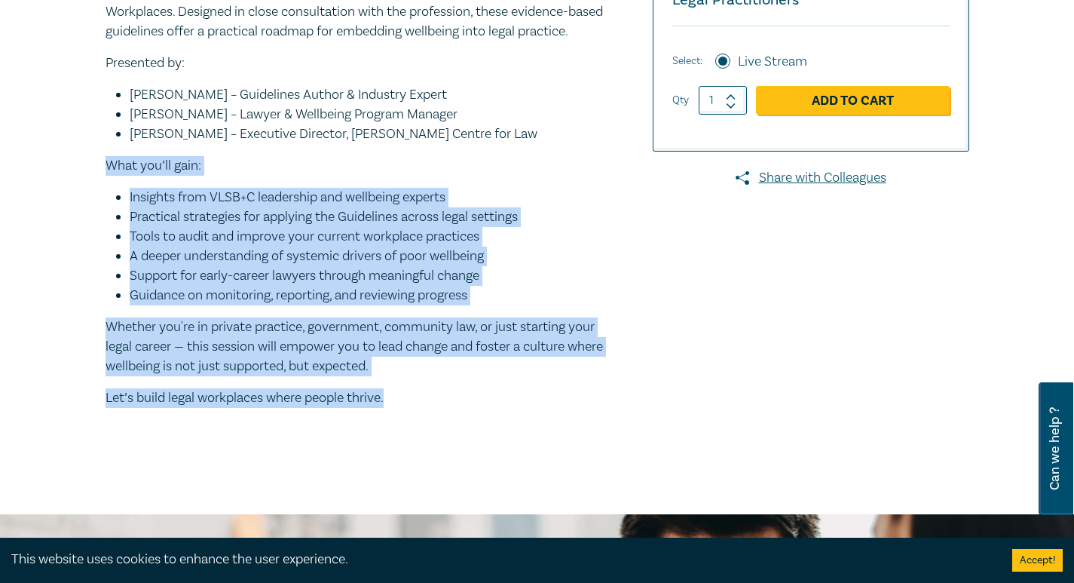
drag, startPoint x: 105, startPoint y: 185, endPoint x: 403, endPoint y: 431, distance: 387.1
click at [403, 431] on div "Join the Victorian Legal Services Board + Commissioner (VLSB+C) and leading exp…" at bounding box center [355, 191] width 498 height 502
copy div "What you’ll gain: Insights from VLSB+C leadership and wellbeing experts Practic…"
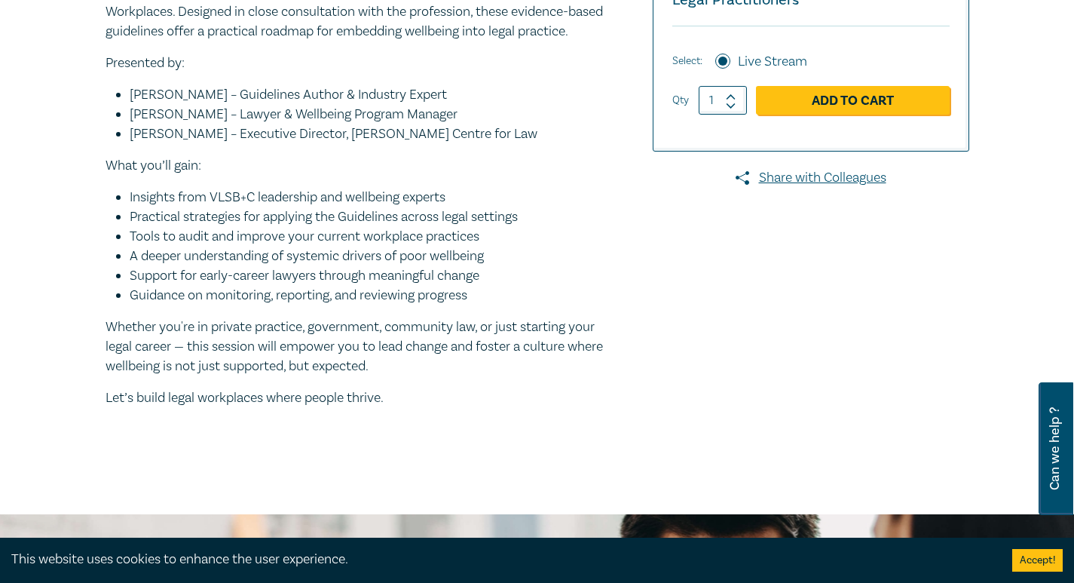
click at [694, 340] on div at bounding box center [831, 56] width 294 height 773
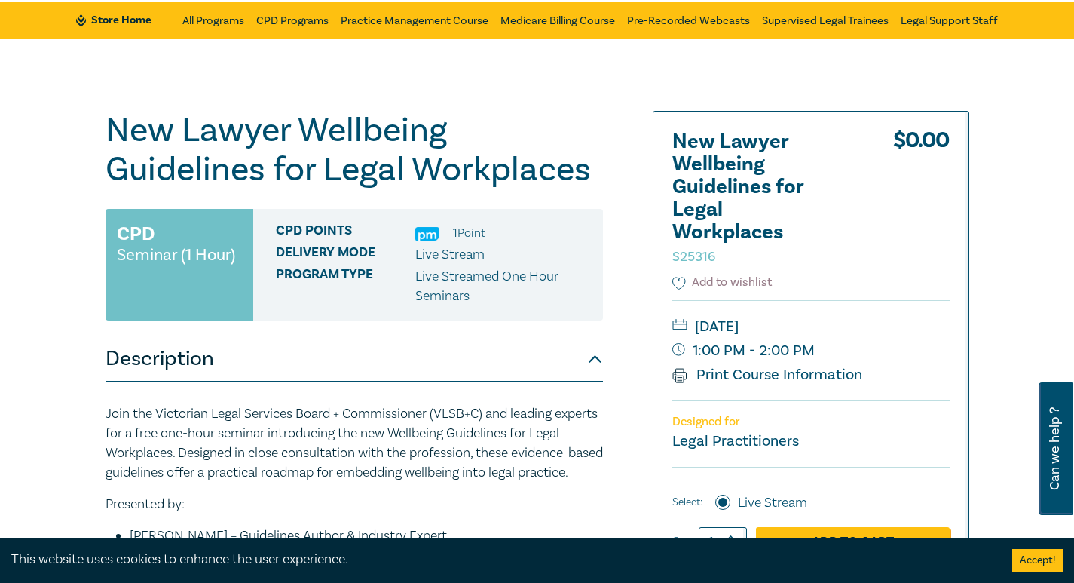
scroll to position [75, 0]
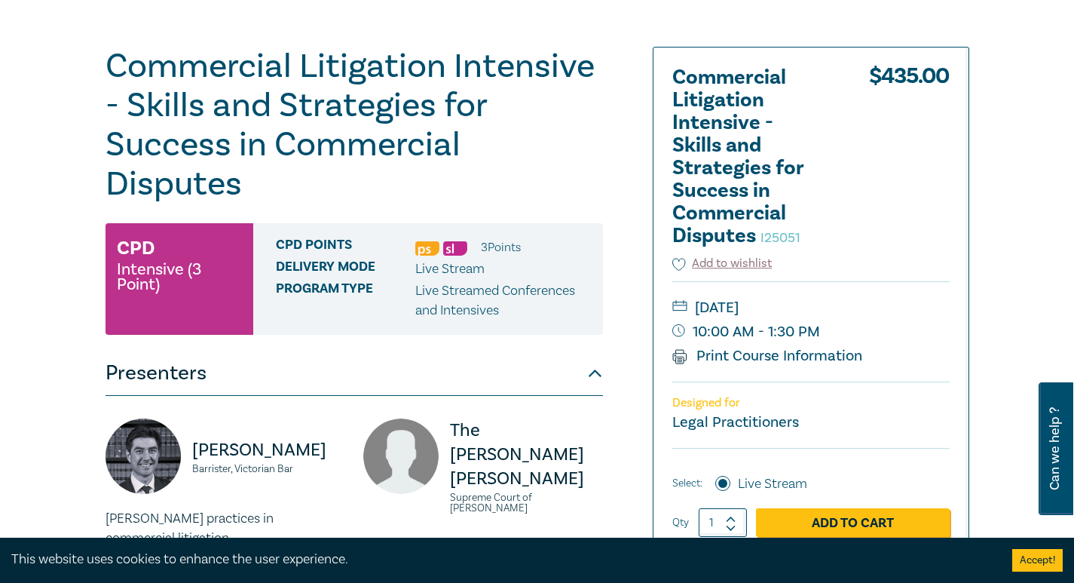
click at [570, 176] on h1 "Commercial Litigation Intensive - Skills and Strategies for Success in Commerci…" at bounding box center [355, 125] width 498 height 157
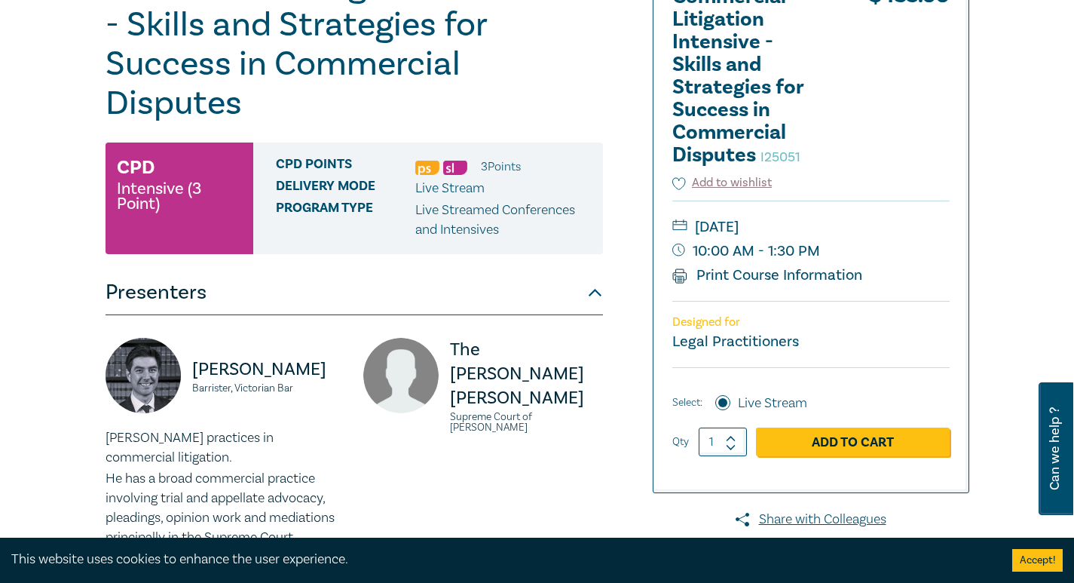
scroll to position [302, 0]
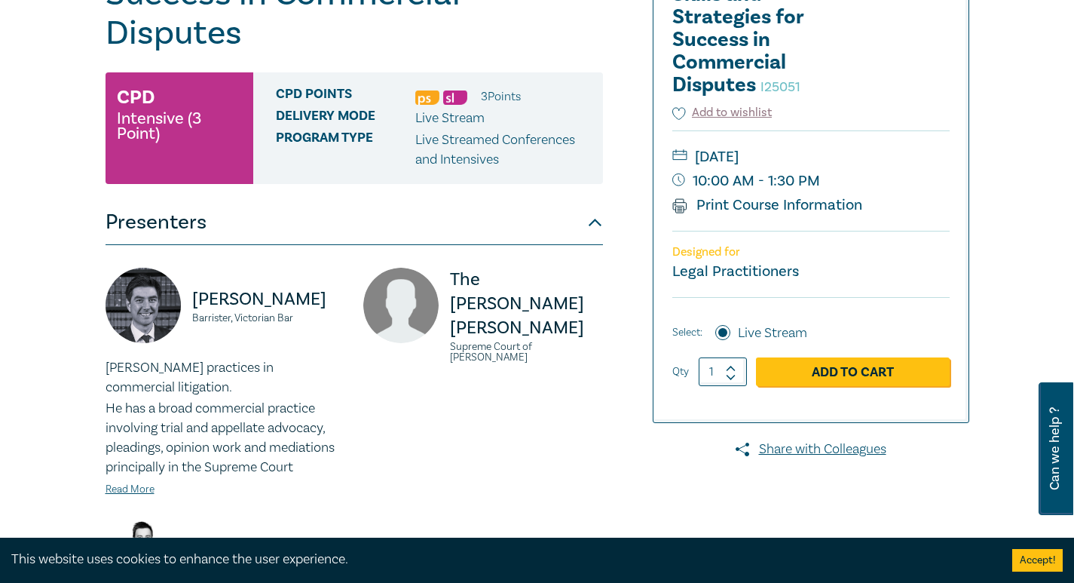
click at [597, 222] on button "Presenters" at bounding box center [355, 222] width 498 height 45
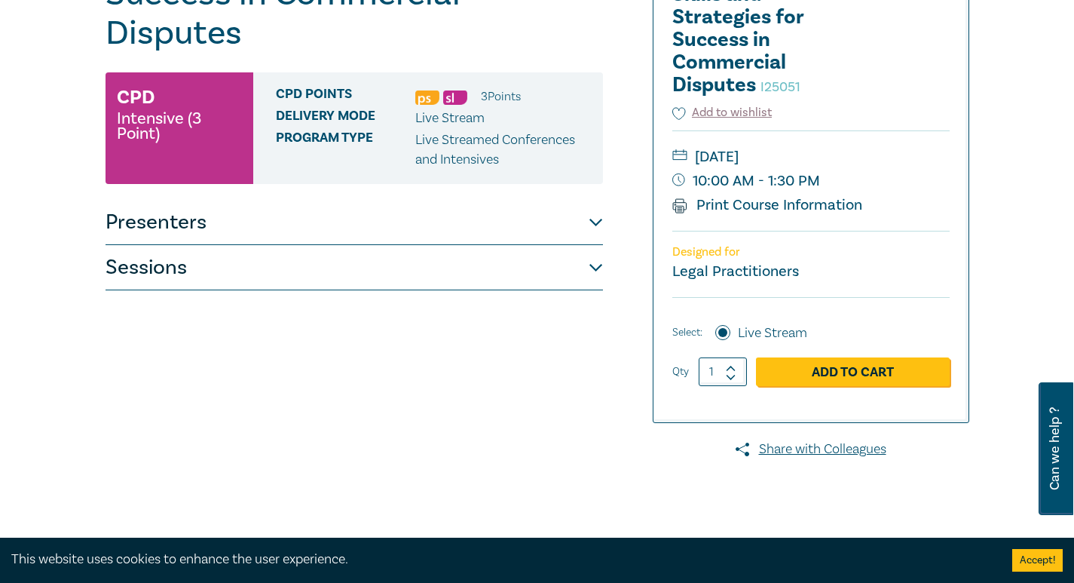
click at [574, 275] on button "Sessions" at bounding box center [355, 267] width 498 height 45
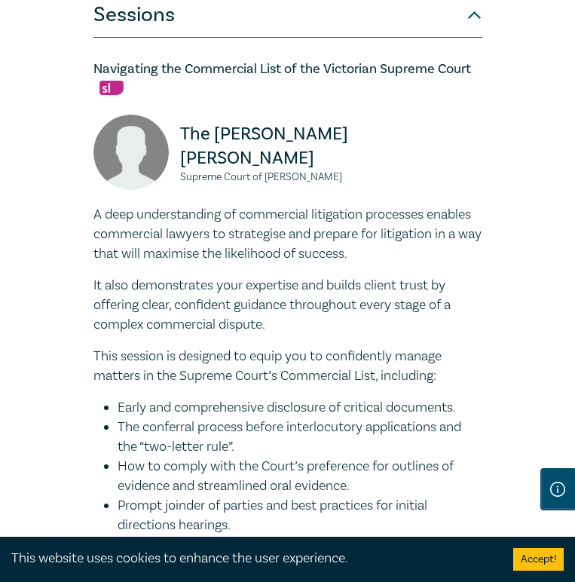
scroll to position [918, 0]
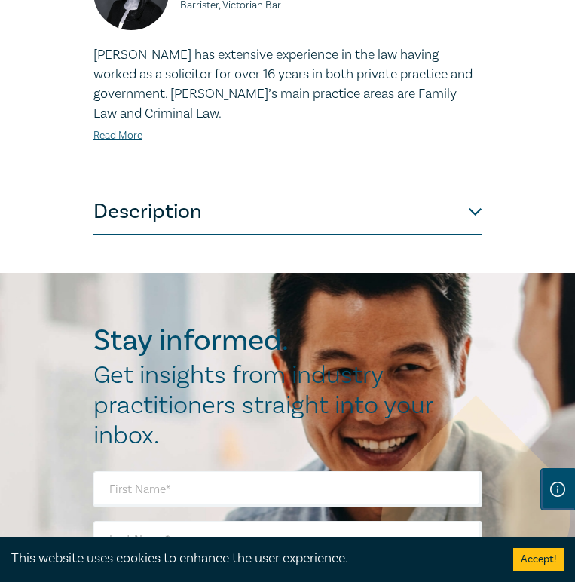
scroll to position [905, 0]
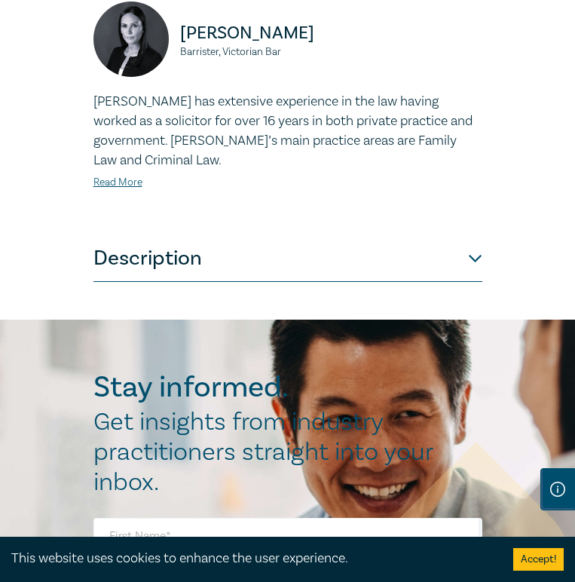
click at [369, 282] on button "Description" at bounding box center [287, 259] width 389 height 45
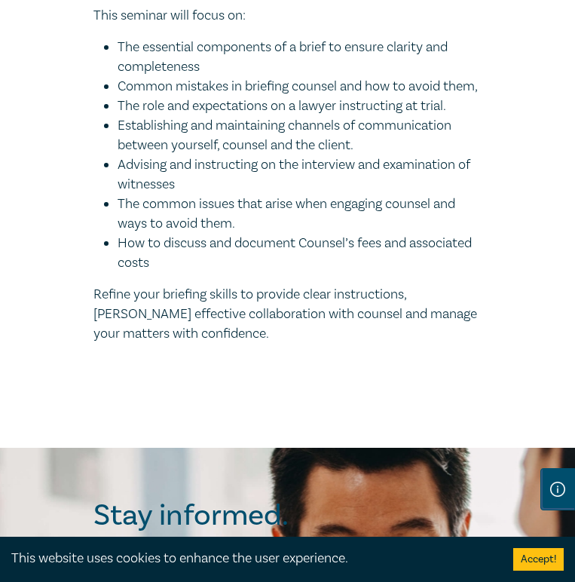
scroll to position [980, 0]
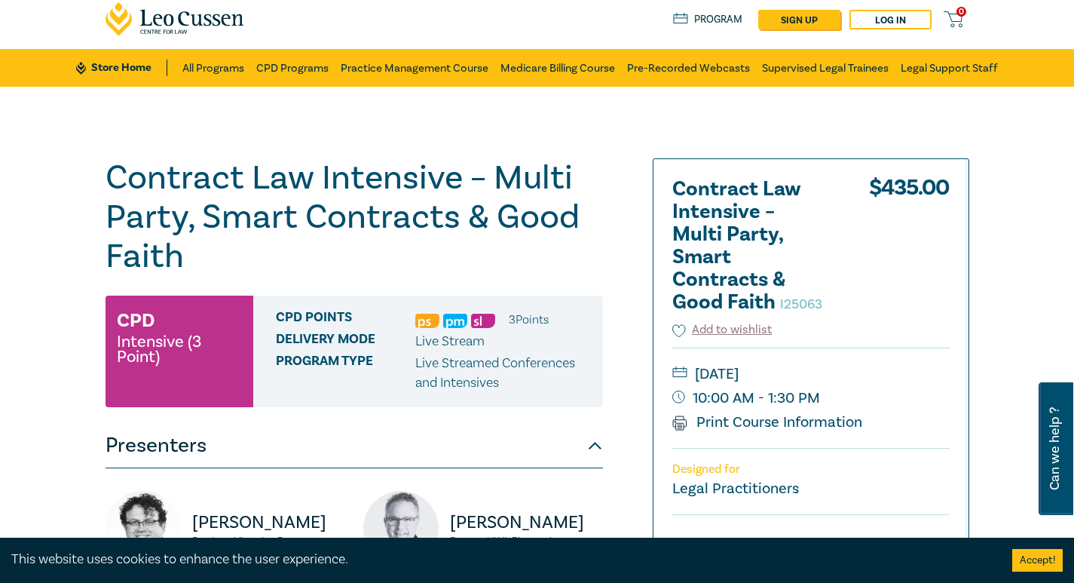
scroll to position [151, 0]
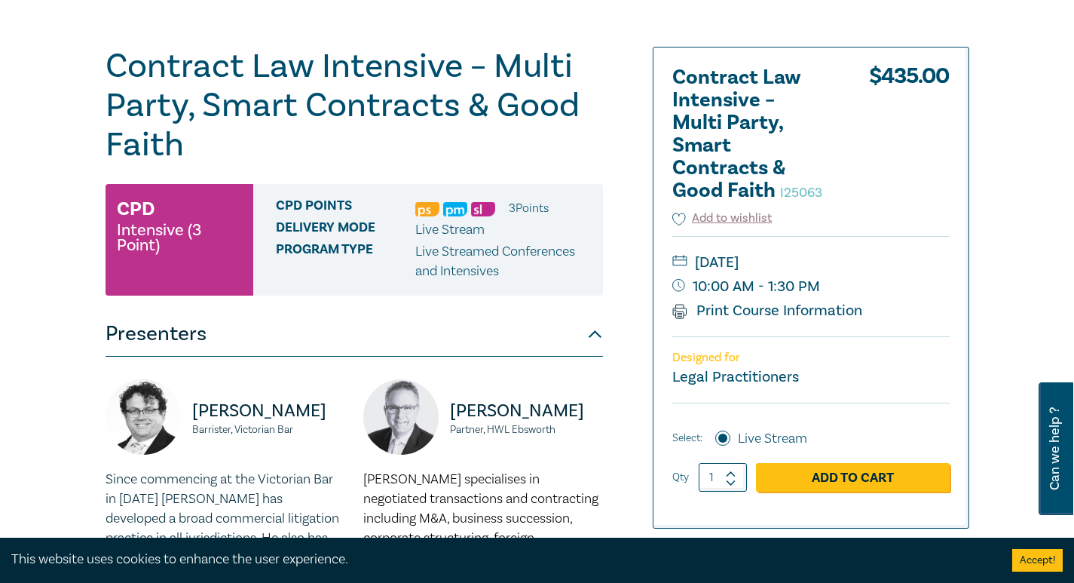
click at [488, 321] on button "Presenters" at bounding box center [355, 333] width 498 height 45
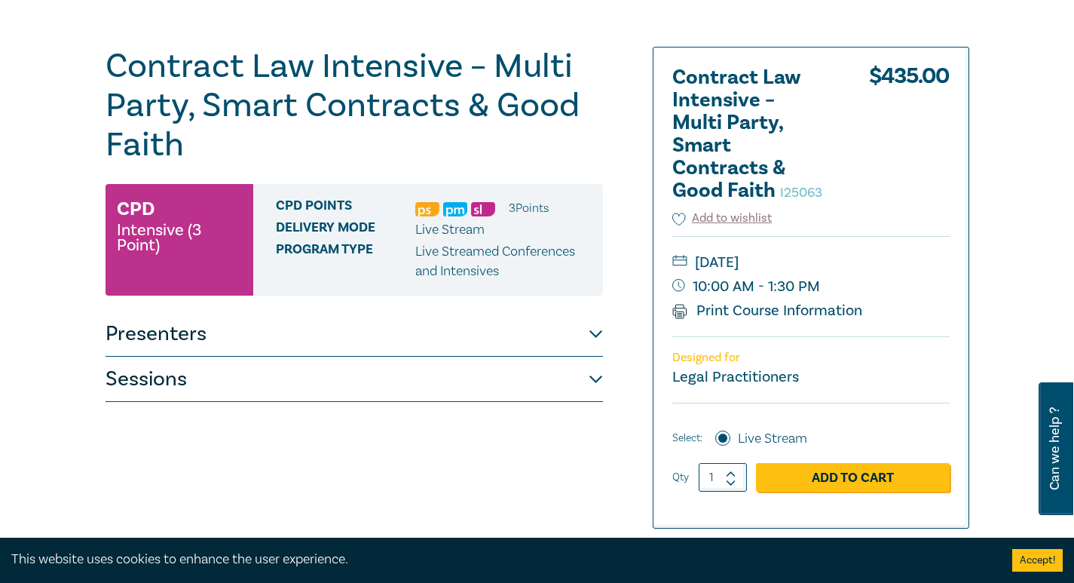
click at [427, 365] on button "Sessions" at bounding box center [355, 379] width 498 height 45
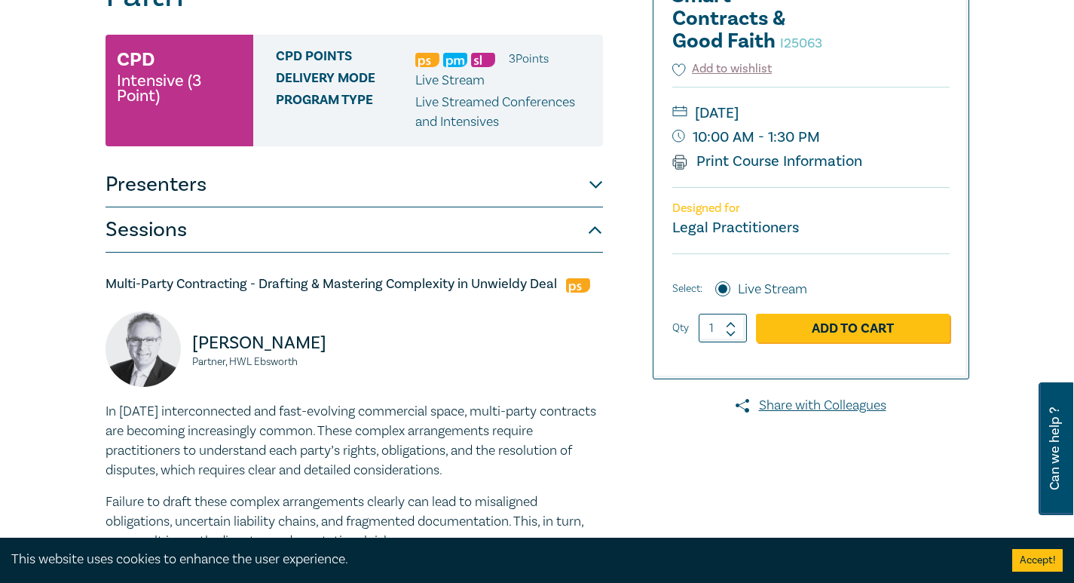
scroll to position [302, 0]
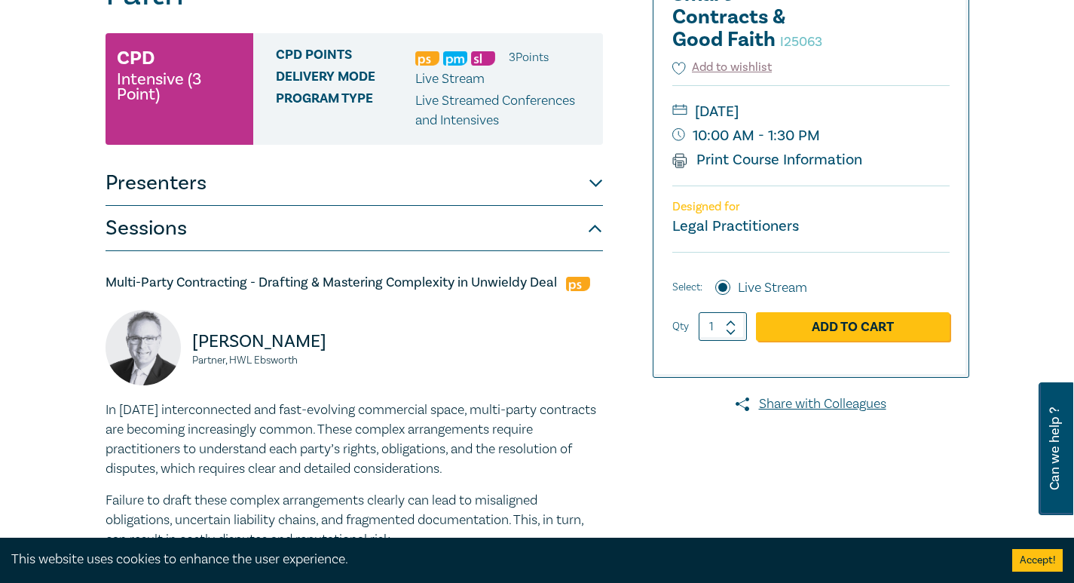
click at [503, 248] on button "Sessions" at bounding box center [355, 228] width 498 height 45
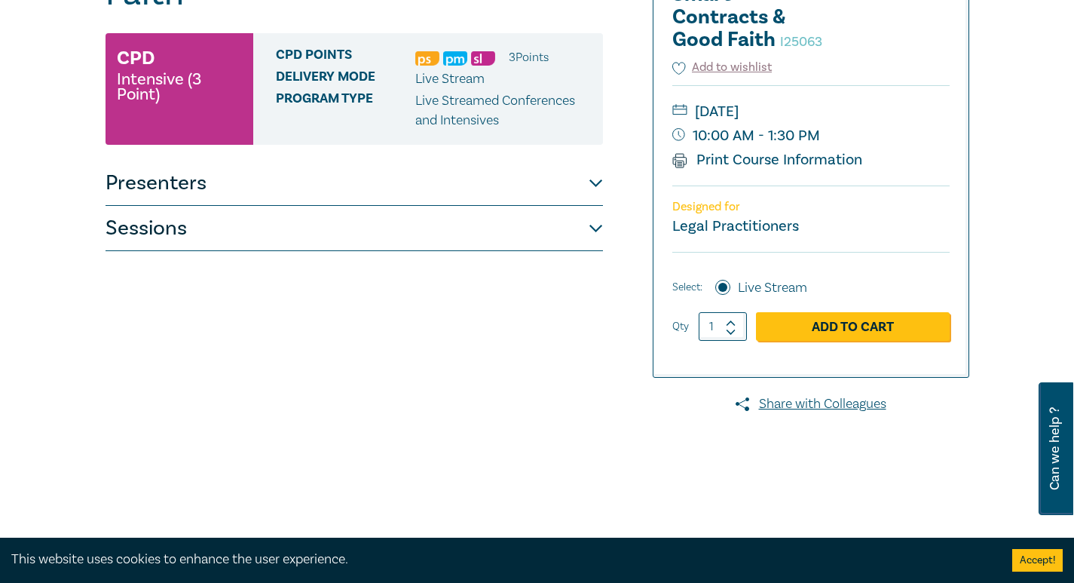
click at [503, 247] on button "Sessions" at bounding box center [355, 228] width 498 height 45
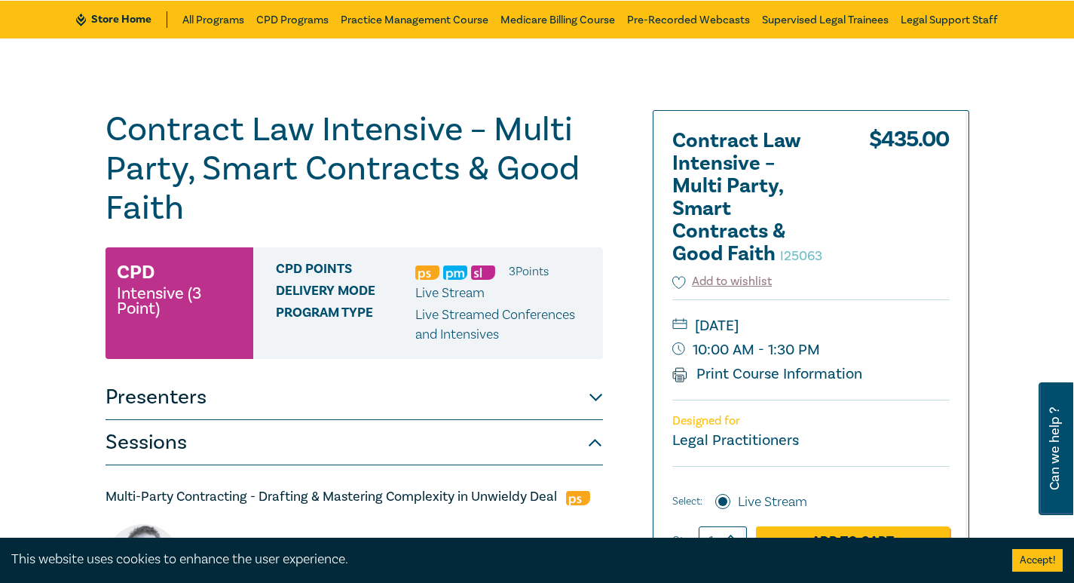
scroll to position [75, 0]
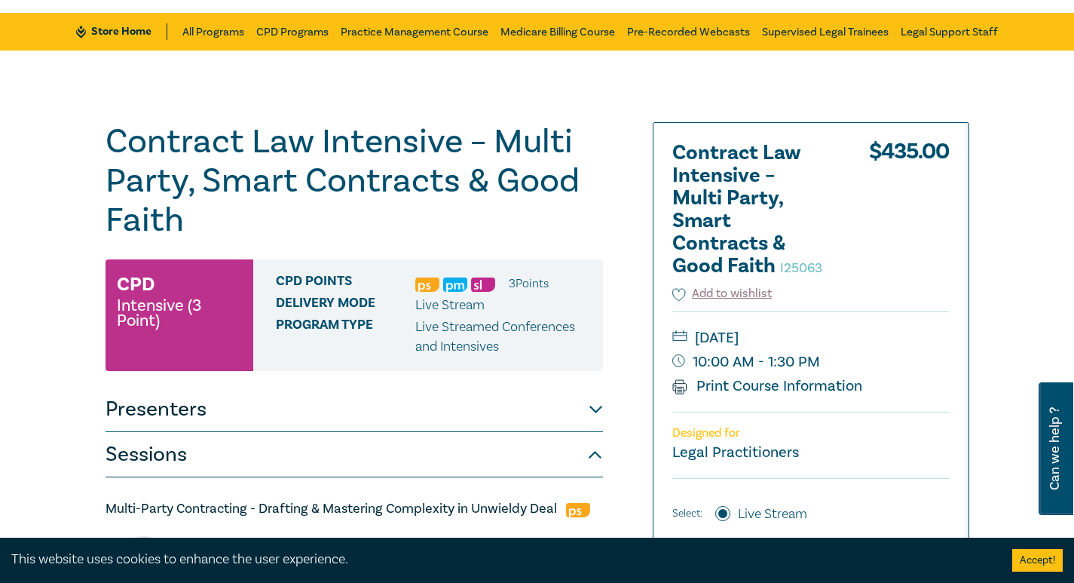
click at [412, 236] on h1 "Contract Law Intensive – Multi Party, Smart Contracts & Good Faith I25063" at bounding box center [355, 181] width 498 height 118
click at [479, 391] on button "Presenters" at bounding box center [355, 409] width 498 height 45
